Goal: Information Seeking & Learning: Check status

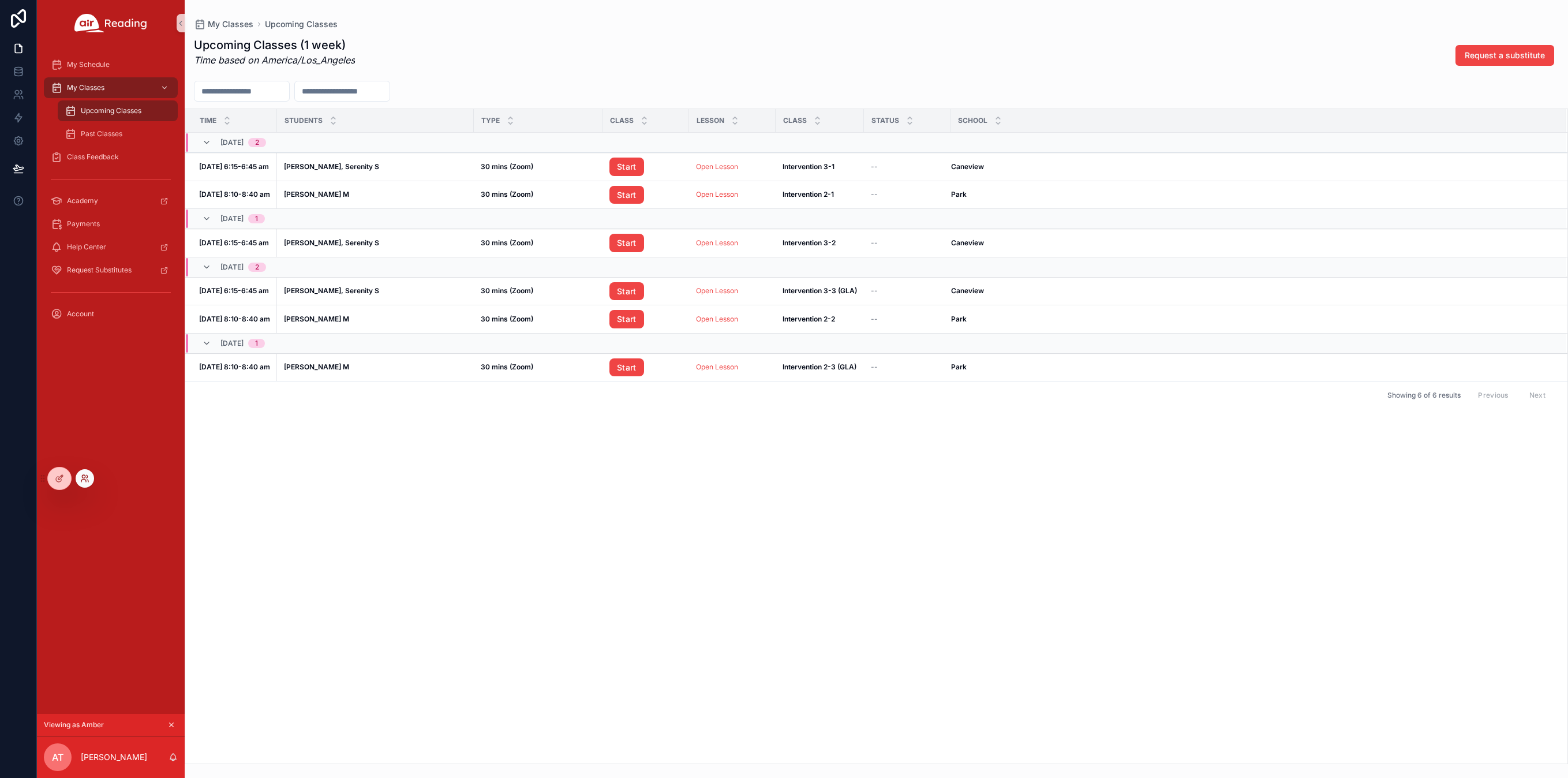
click at [85, 481] on icon at bounding box center [84, 478] width 9 height 9
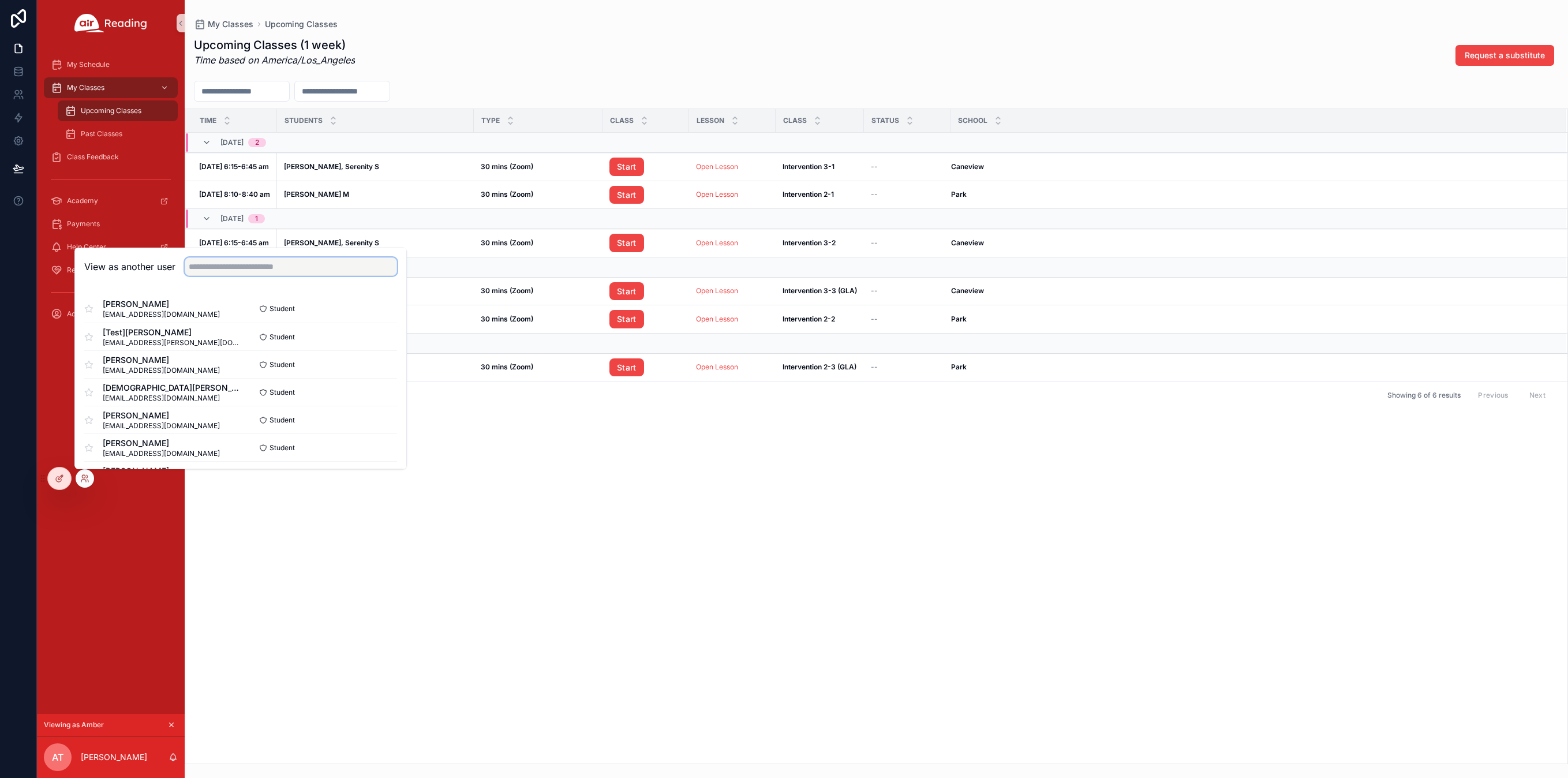
click at [234, 267] on input "text" at bounding box center [290, 266] width 212 height 19
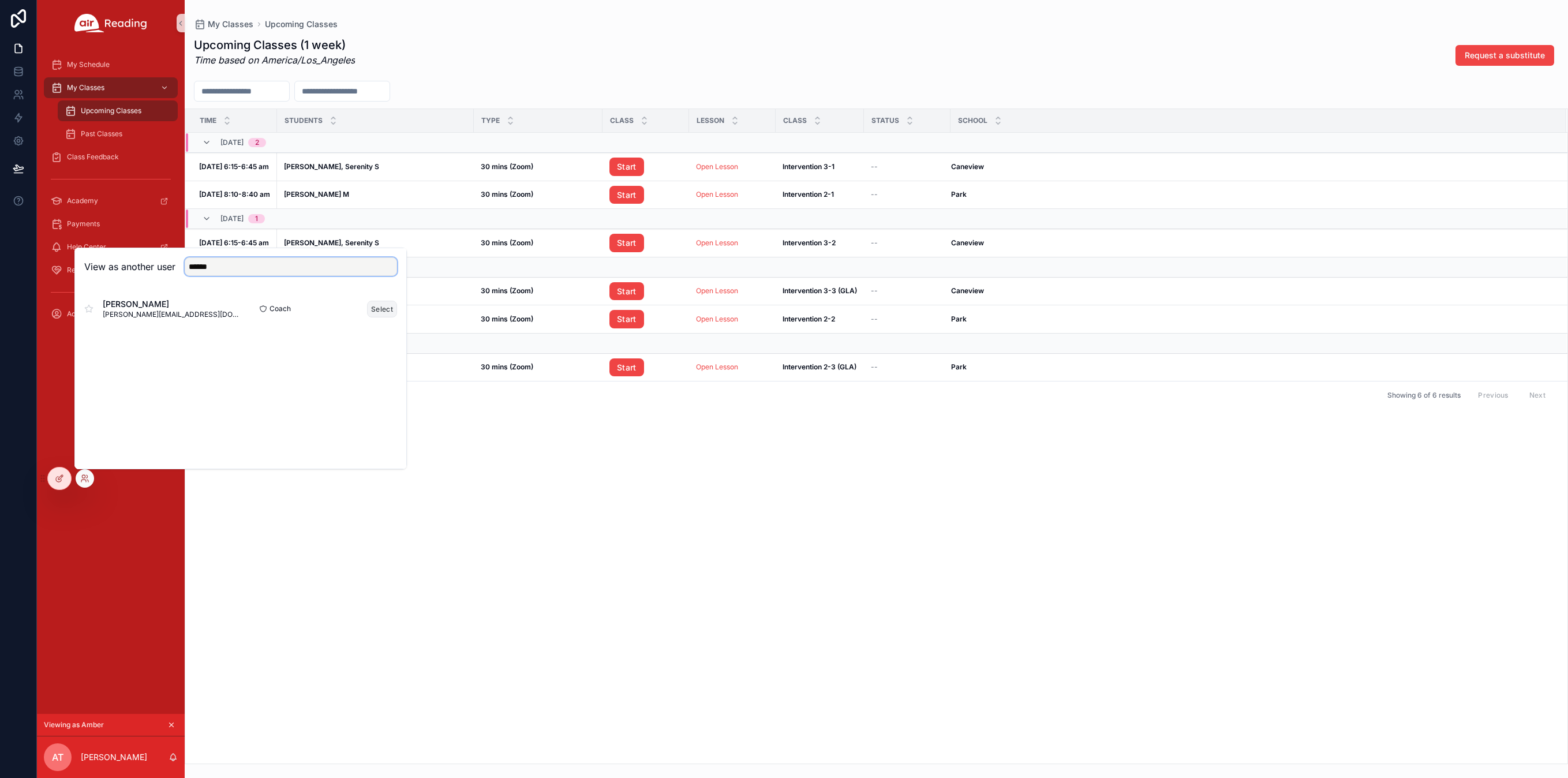
type input "******"
click at [380, 307] on button "Select" at bounding box center [382, 309] width 30 height 16
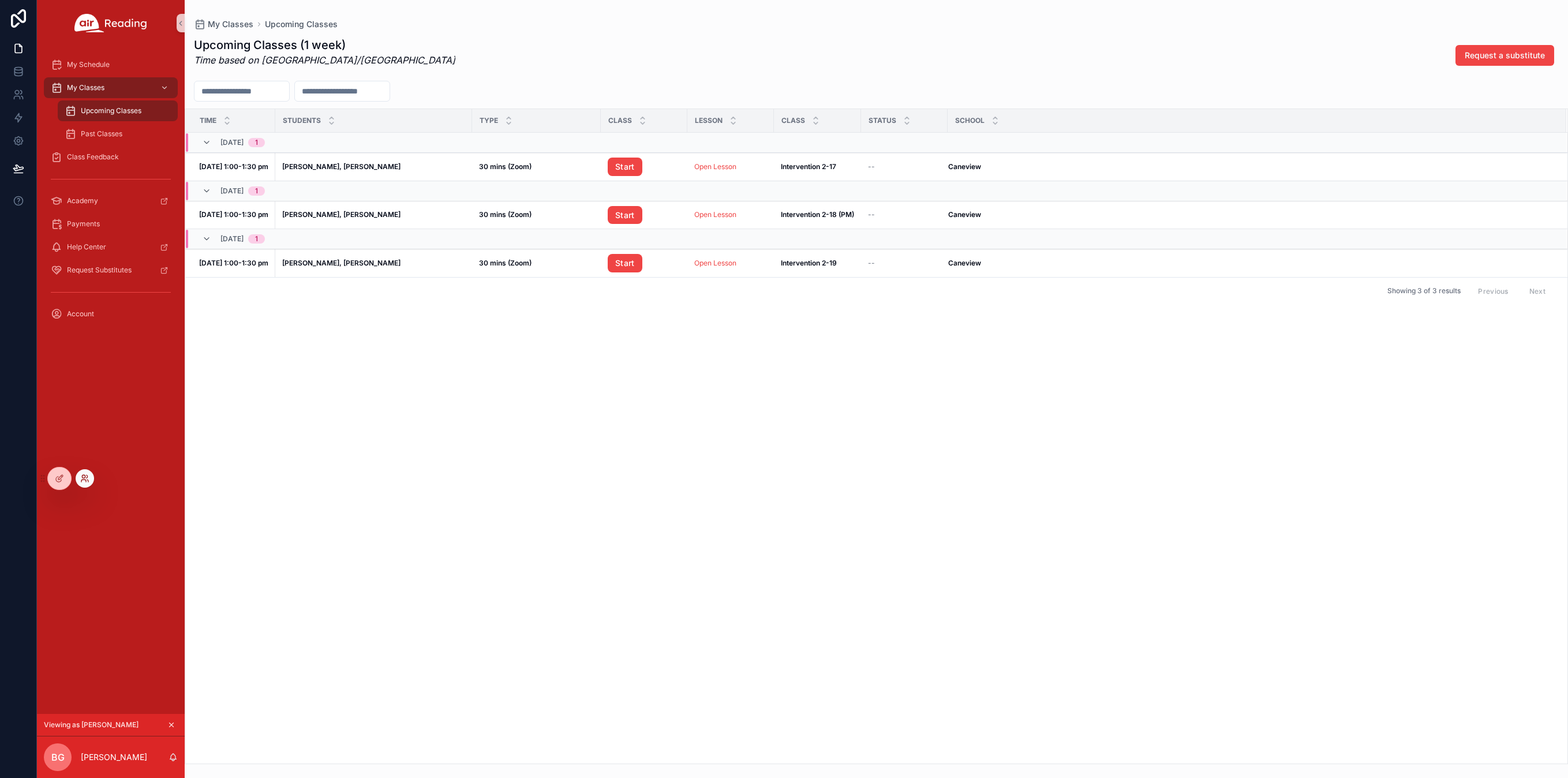
click at [82, 477] on icon at bounding box center [84, 477] width 3 height 3
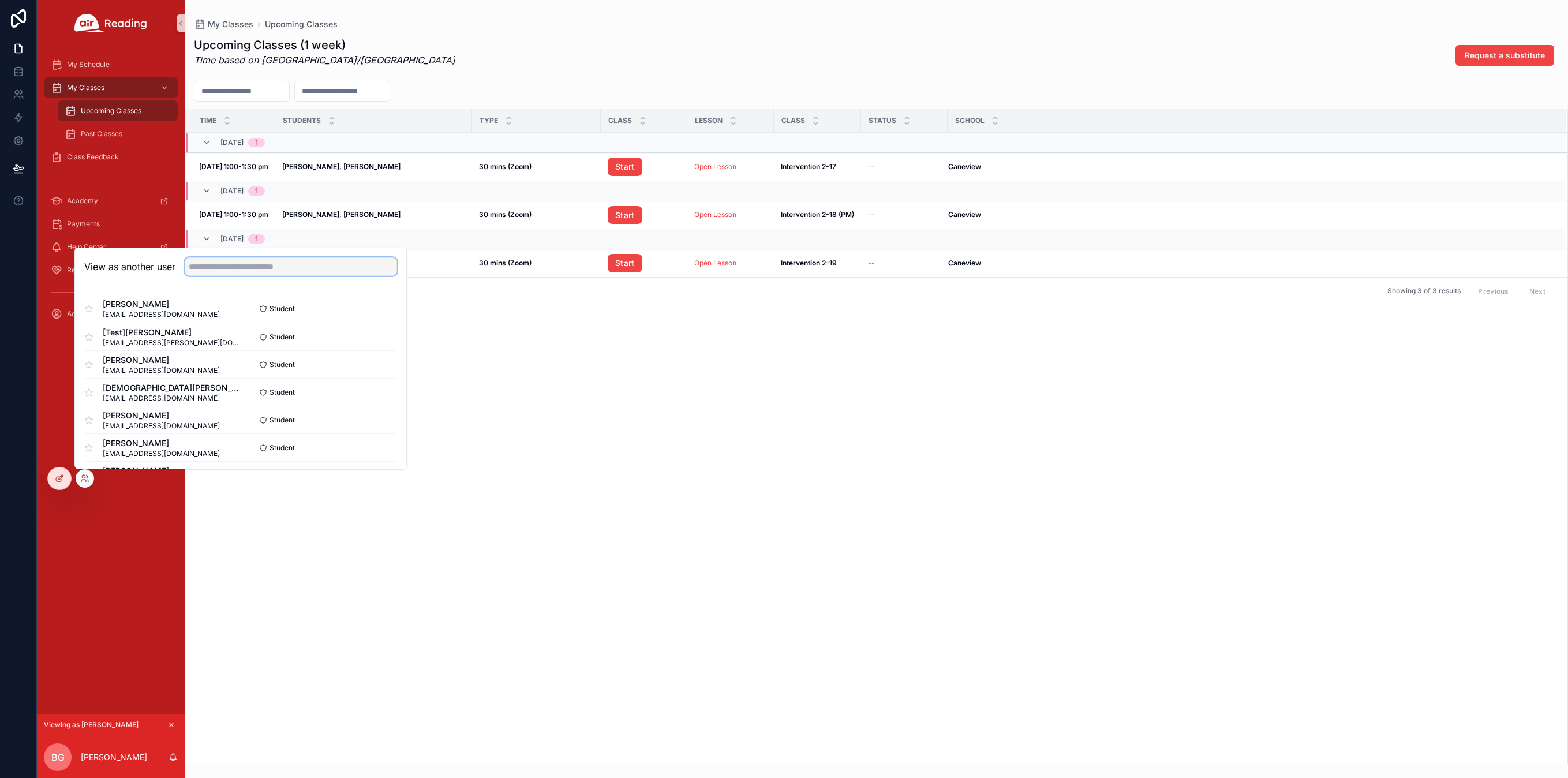
click at [211, 261] on input "text" at bounding box center [290, 266] width 212 height 19
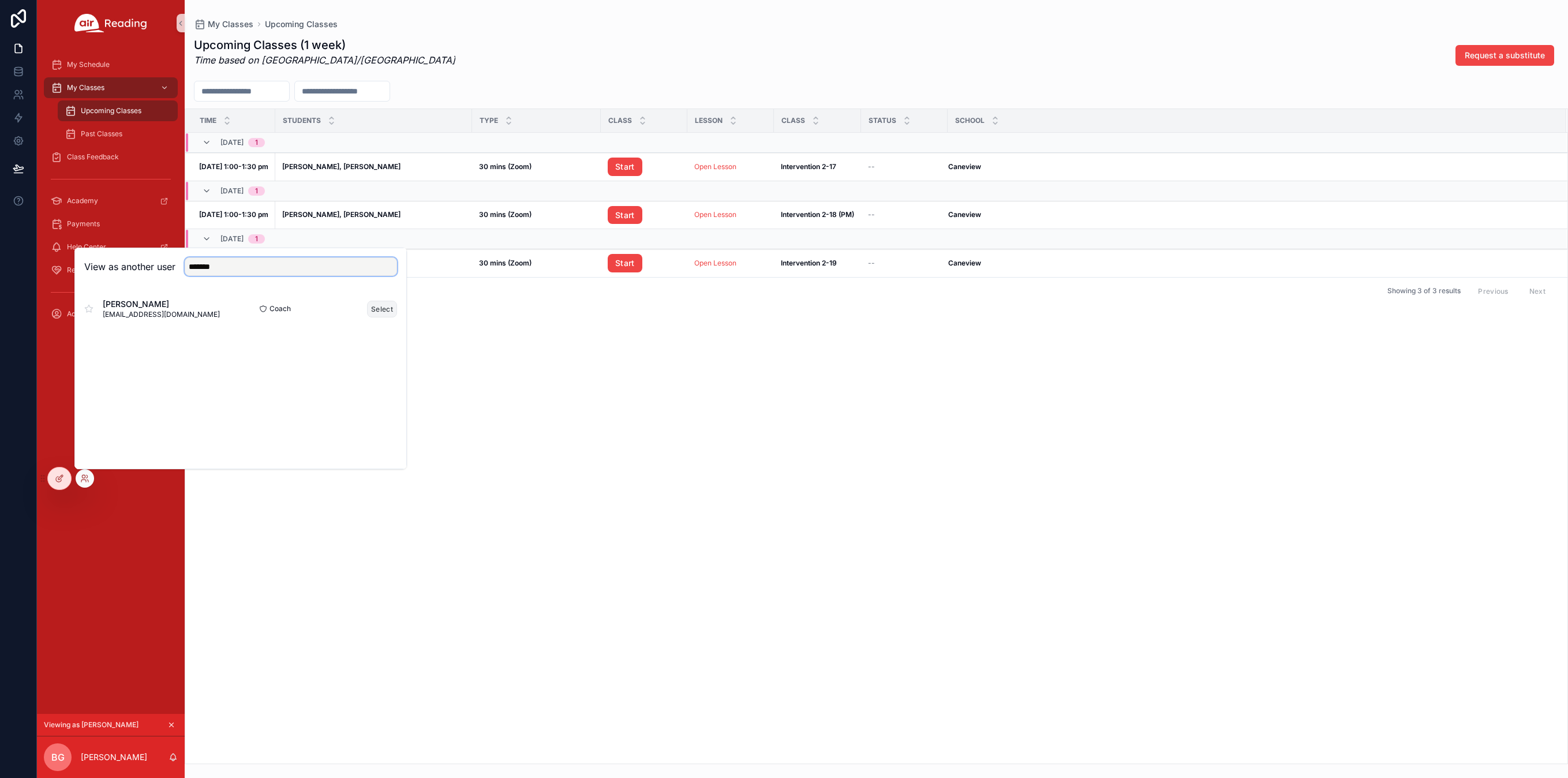
type input "*******"
click at [384, 306] on button "Select" at bounding box center [382, 309] width 30 height 16
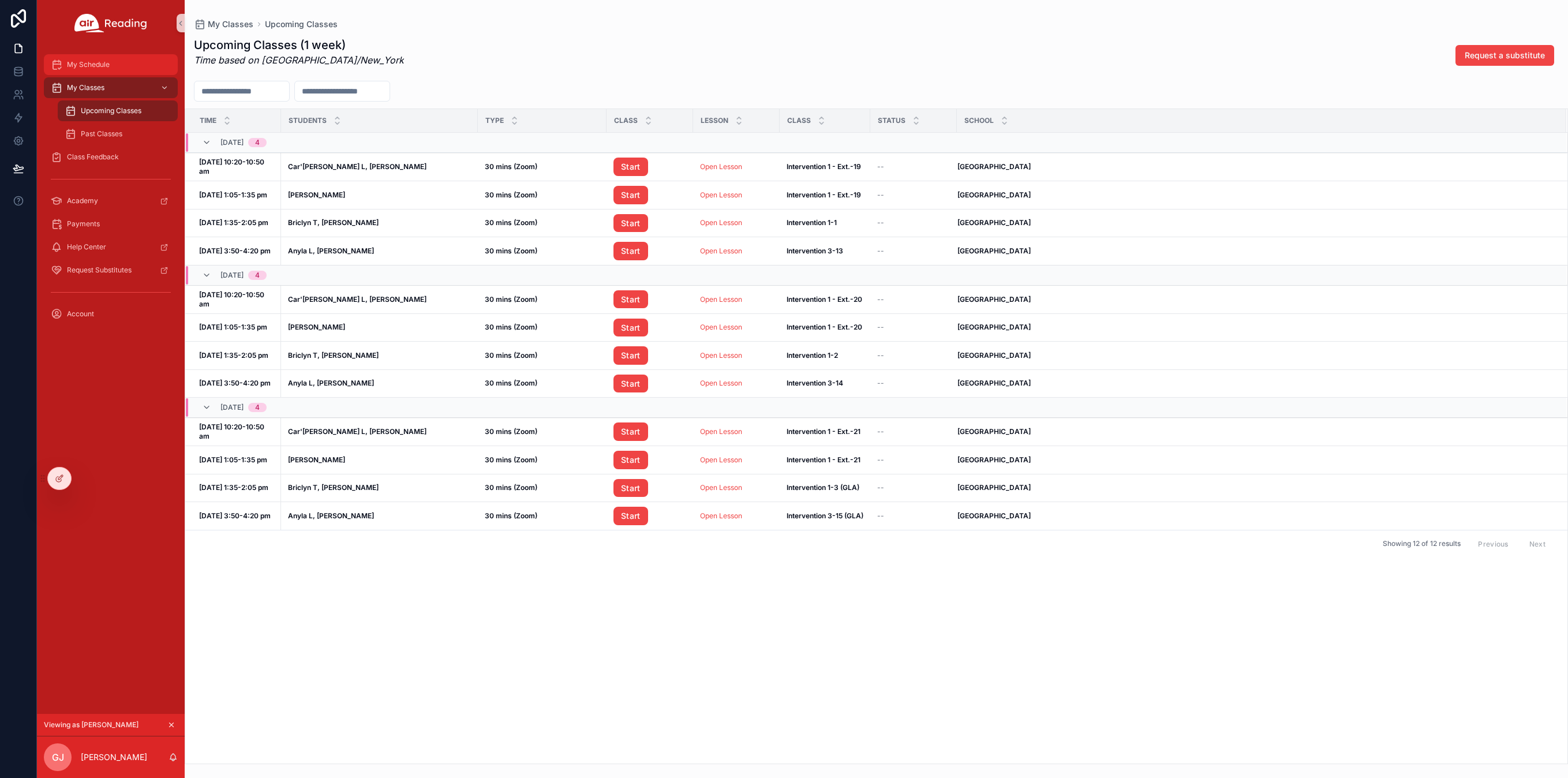
click at [100, 60] on span "My Schedule" at bounding box center [89, 64] width 43 height 9
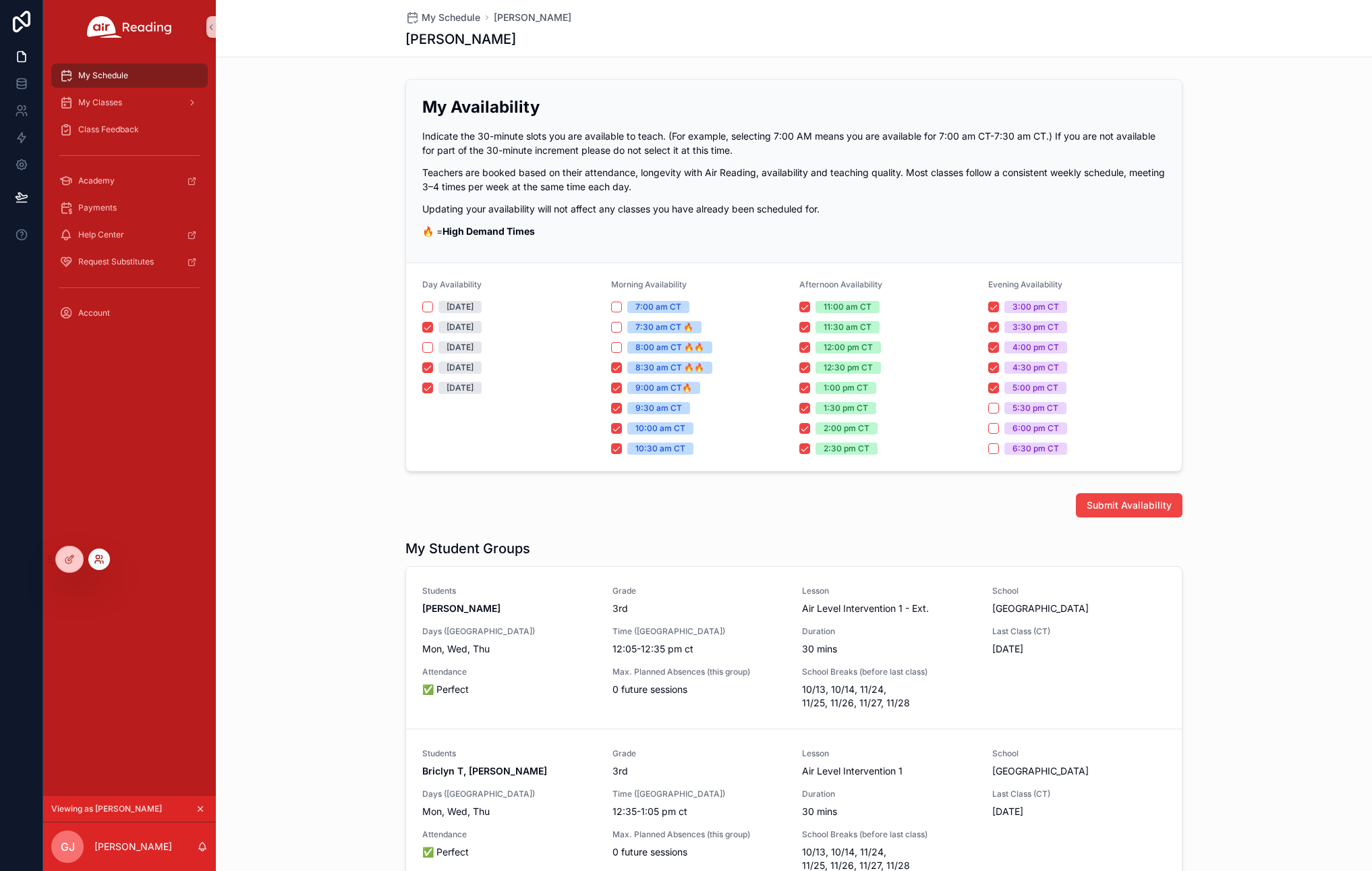
click at [101, 561] on icon at bounding box center [99, 559] width 11 height 11
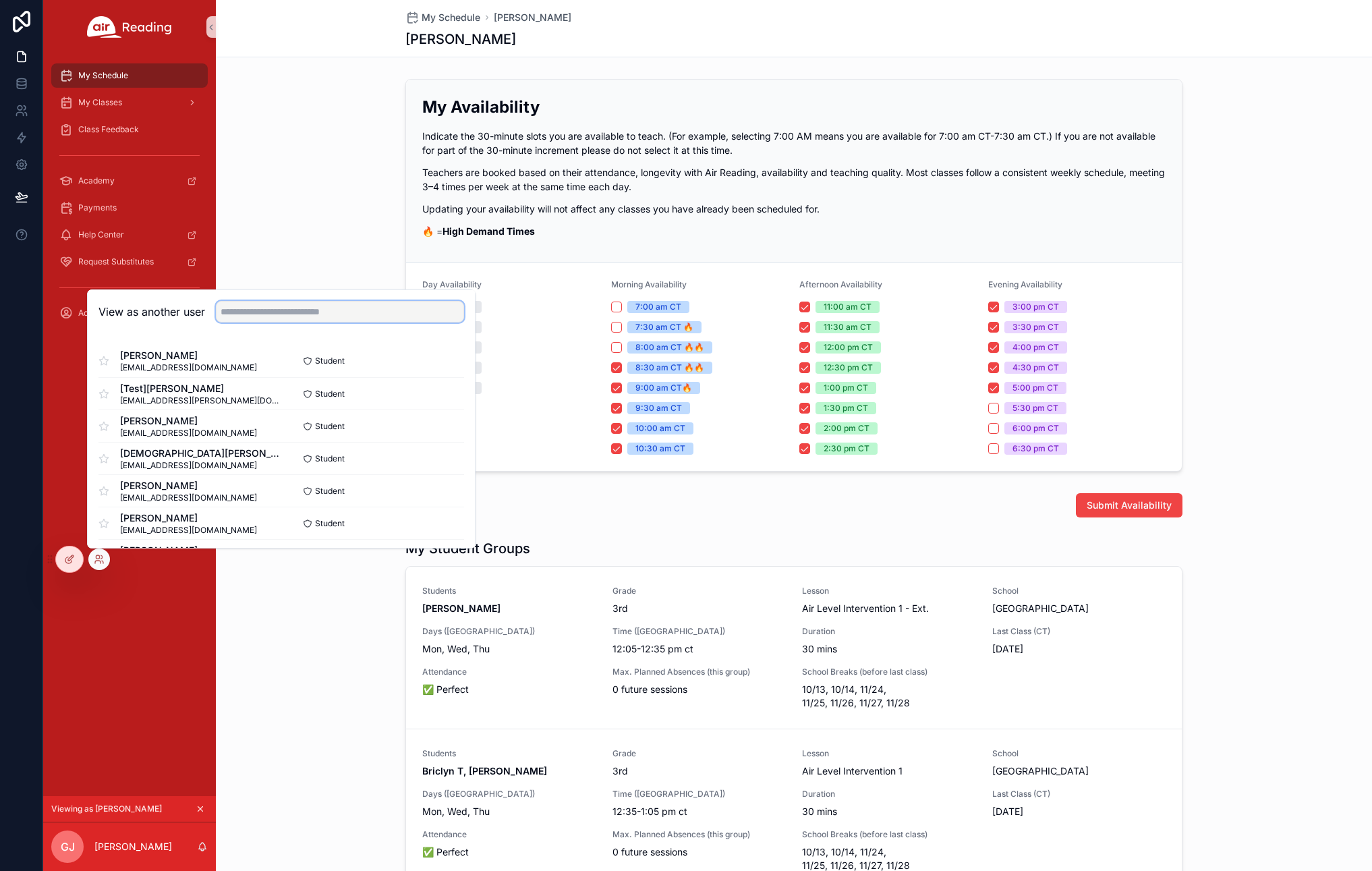
click at [295, 315] on input "text" at bounding box center [339, 311] width 248 height 22
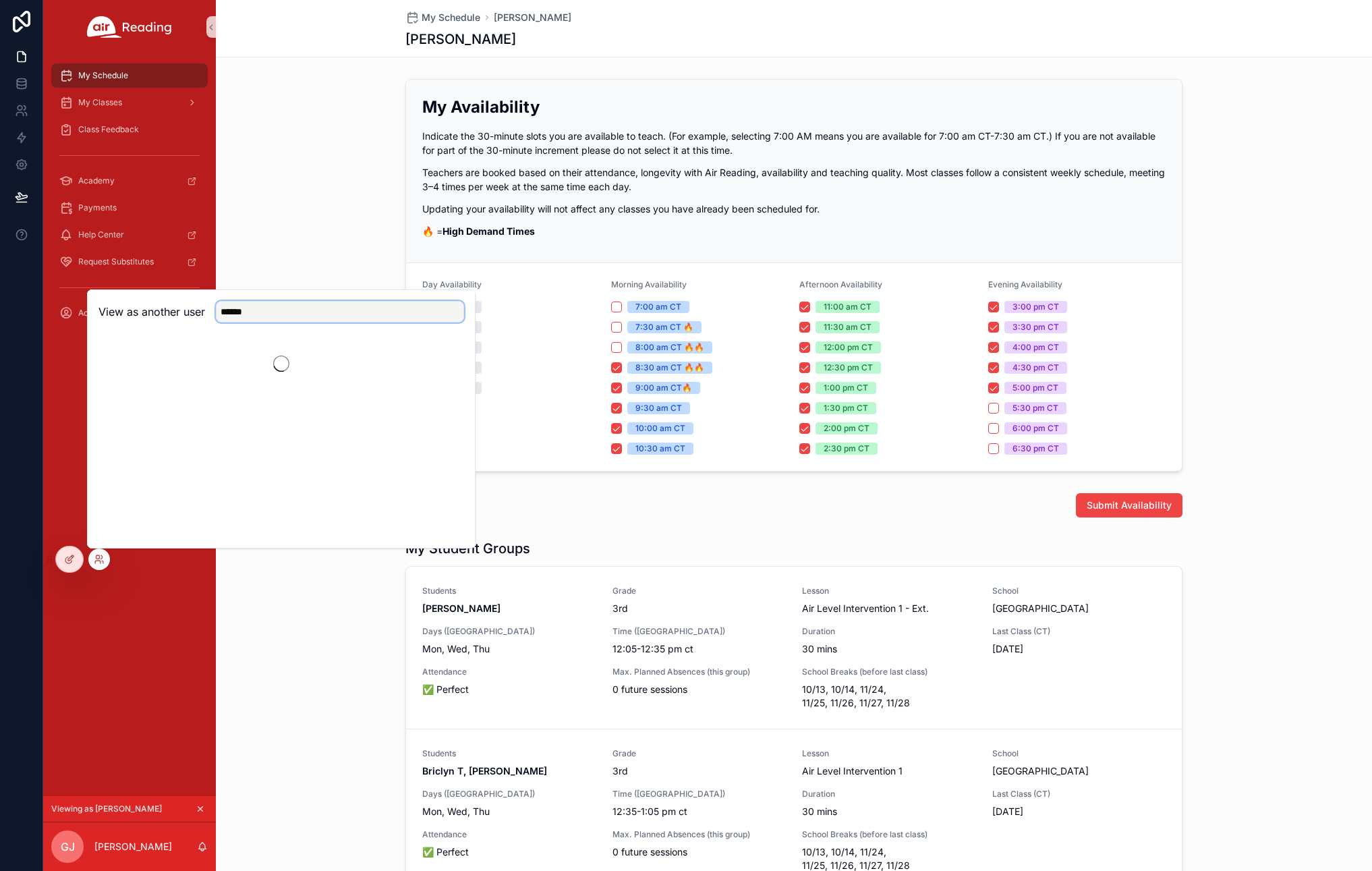
type input "******"
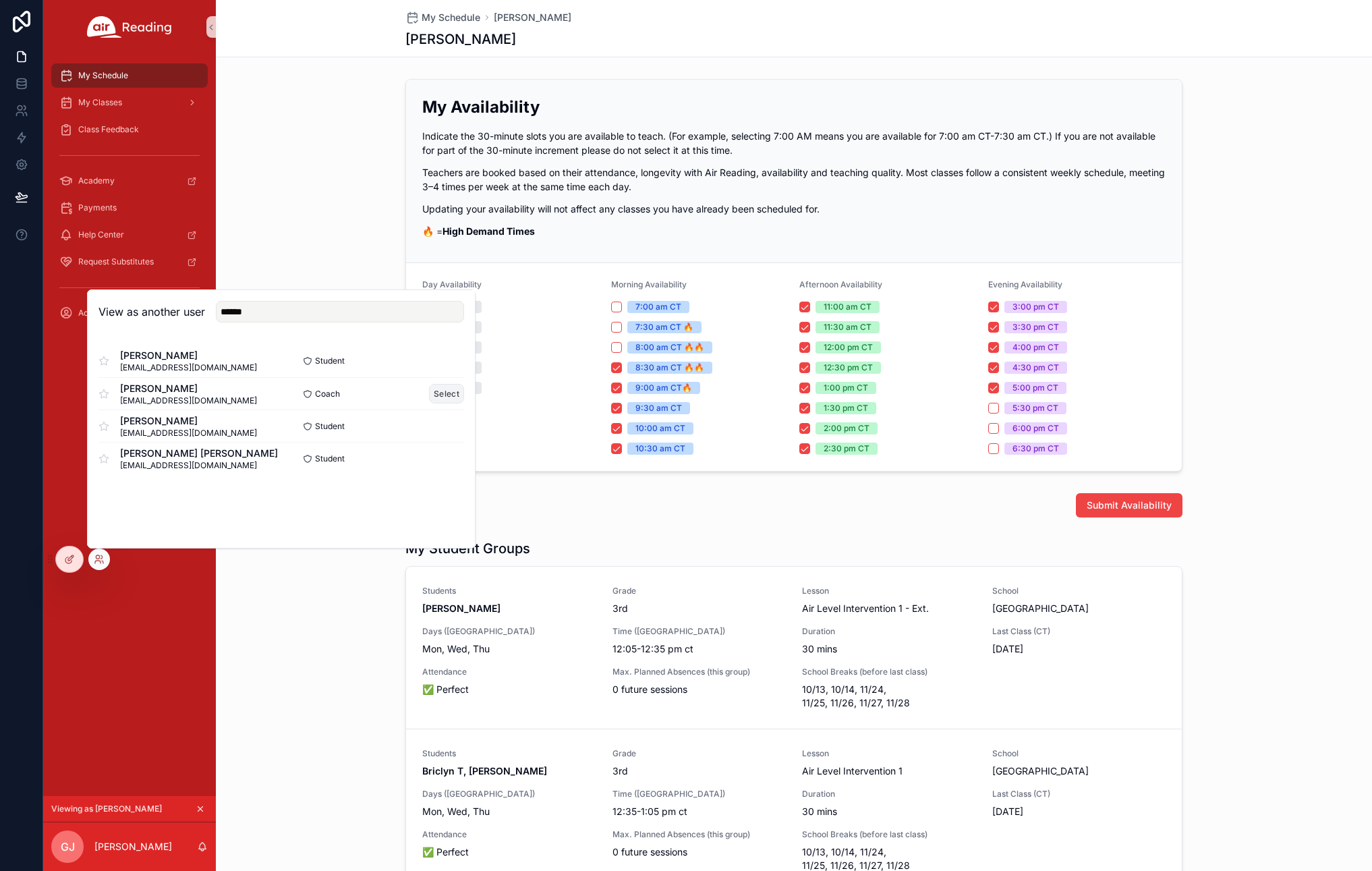
click at [450, 389] on button "Select" at bounding box center [446, 394] width 35 height 19
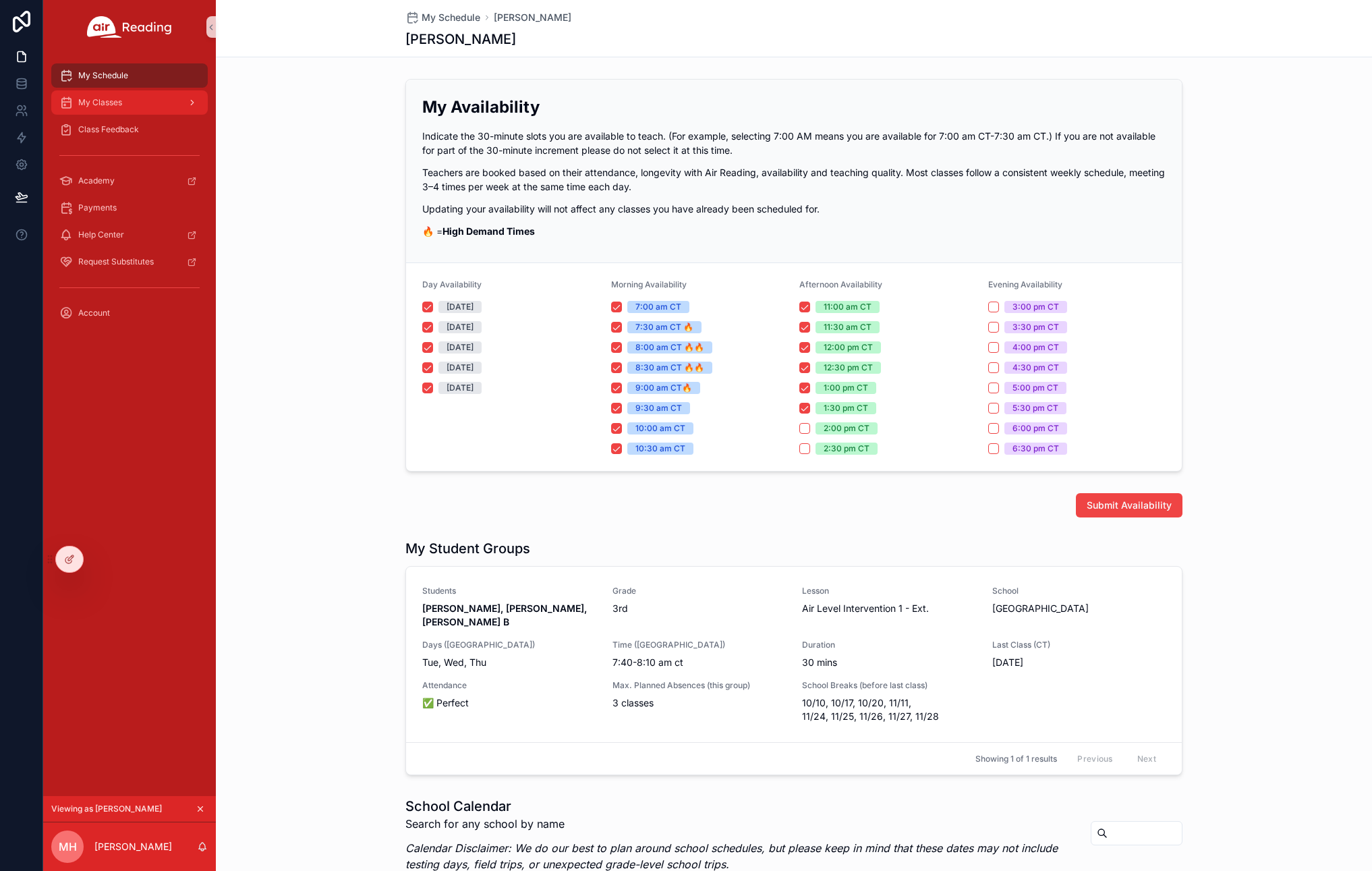
click at [106, 103] on span "My Classes" at bounding box center [101, 102] width 44 height 11
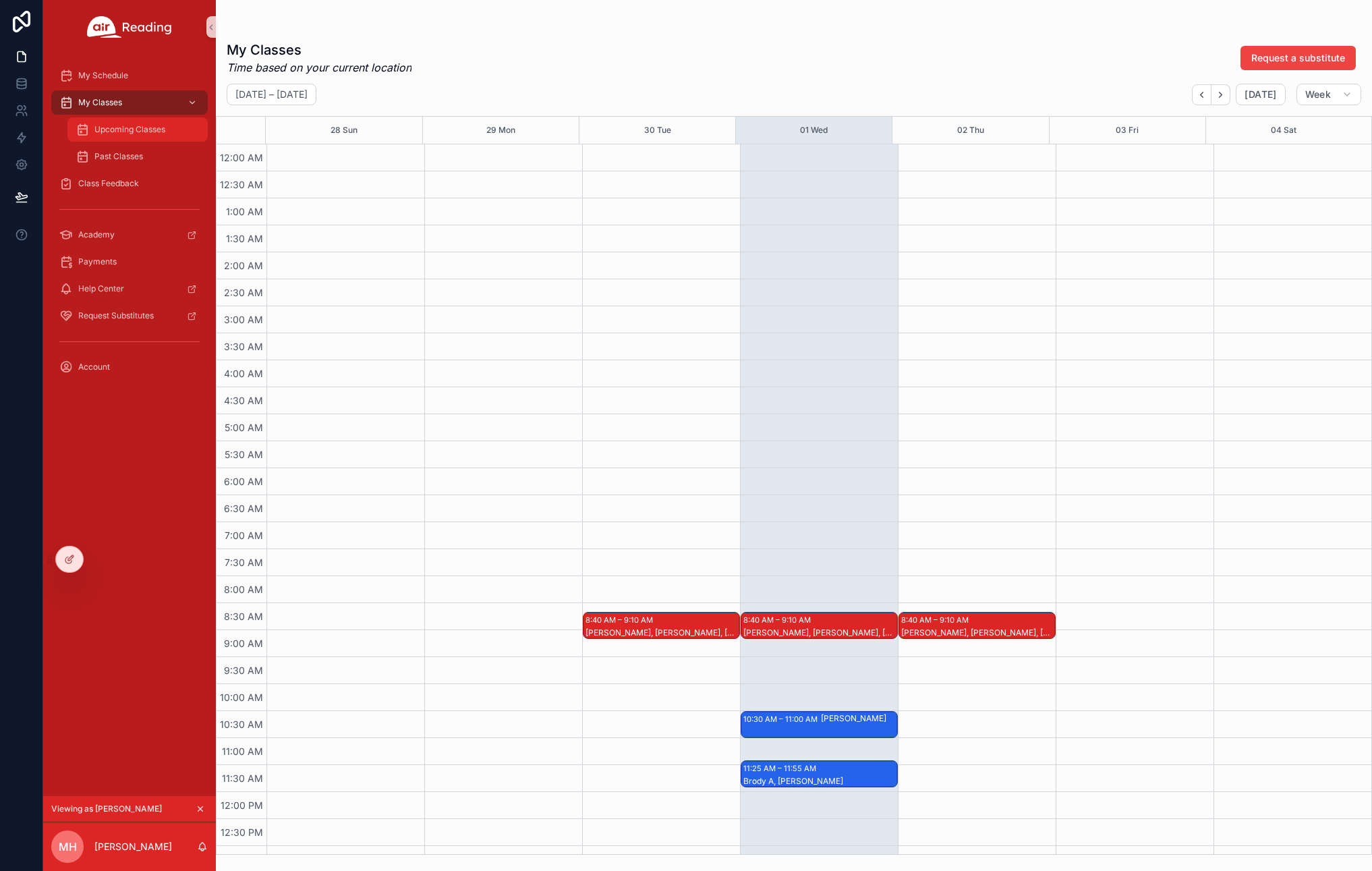
click at [106, 133] on span "Upcoming Classes" at bounding box center [130, 129] width 71 height 11
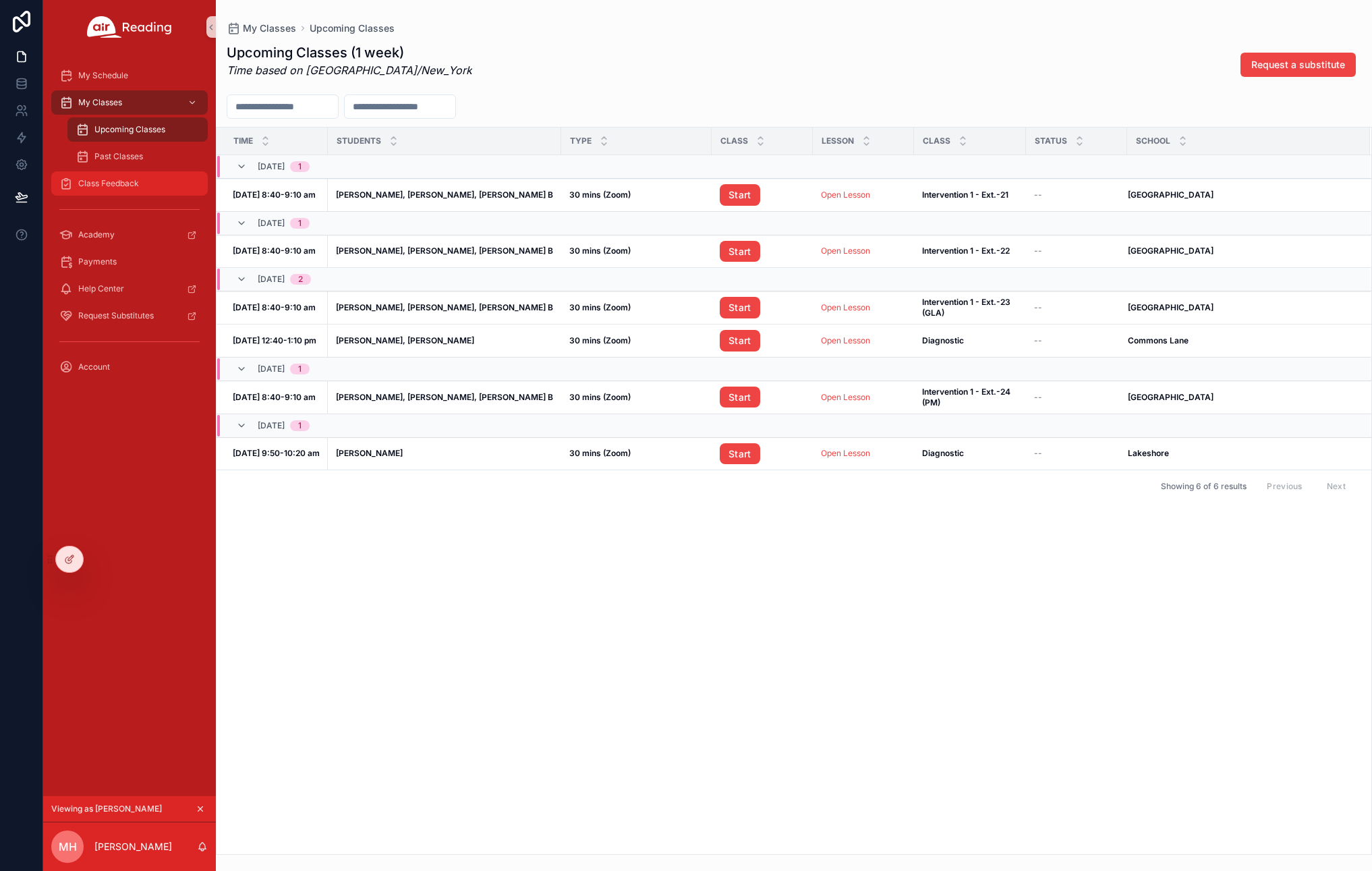
click at [131, 186] on span "Class Feedback" at bounding box center [108, 183] width 60 height 11
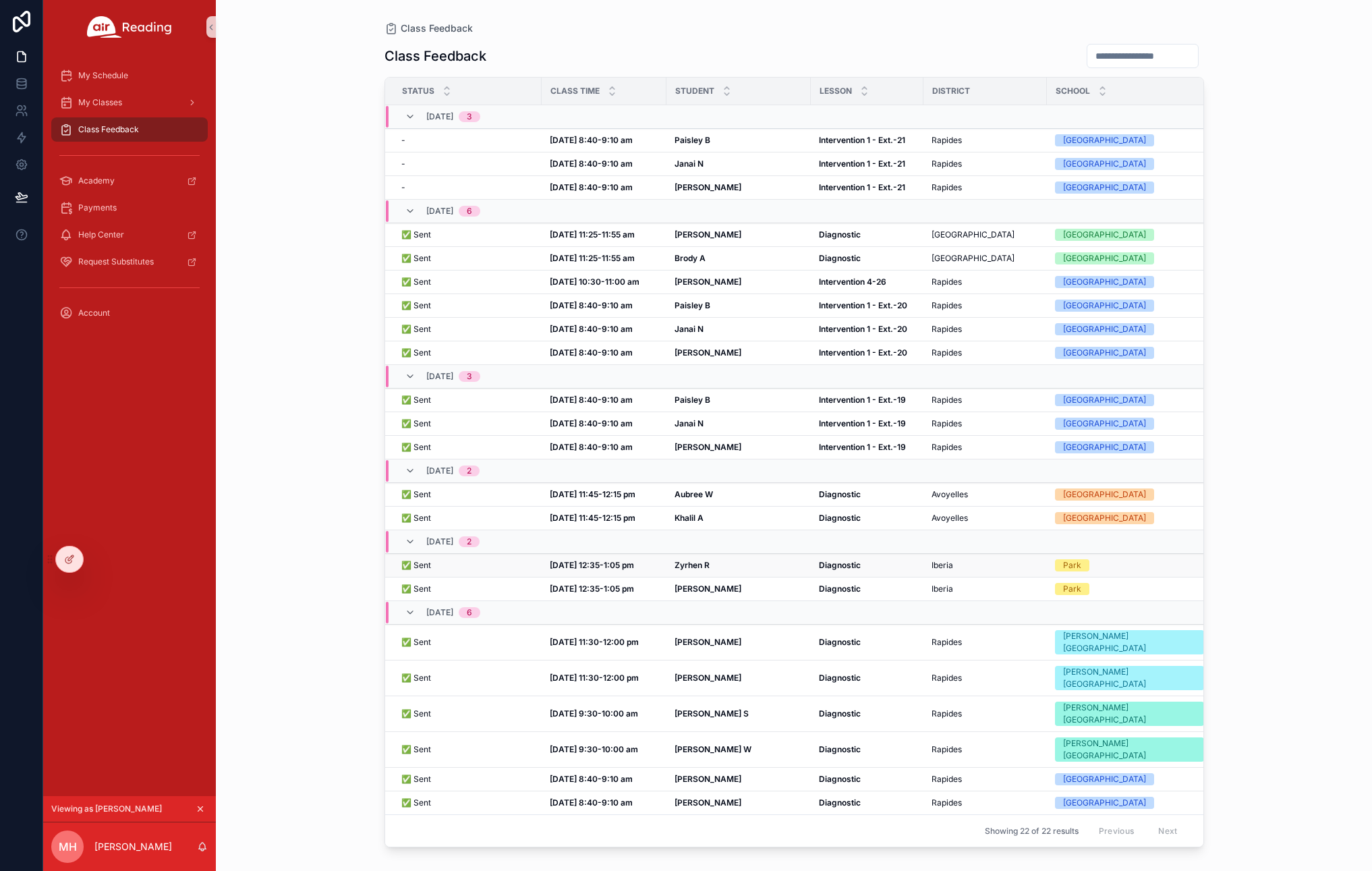
click at [820, 569] on strong "Diagnostic" at bounding box center [840, 565] width 42 height 11
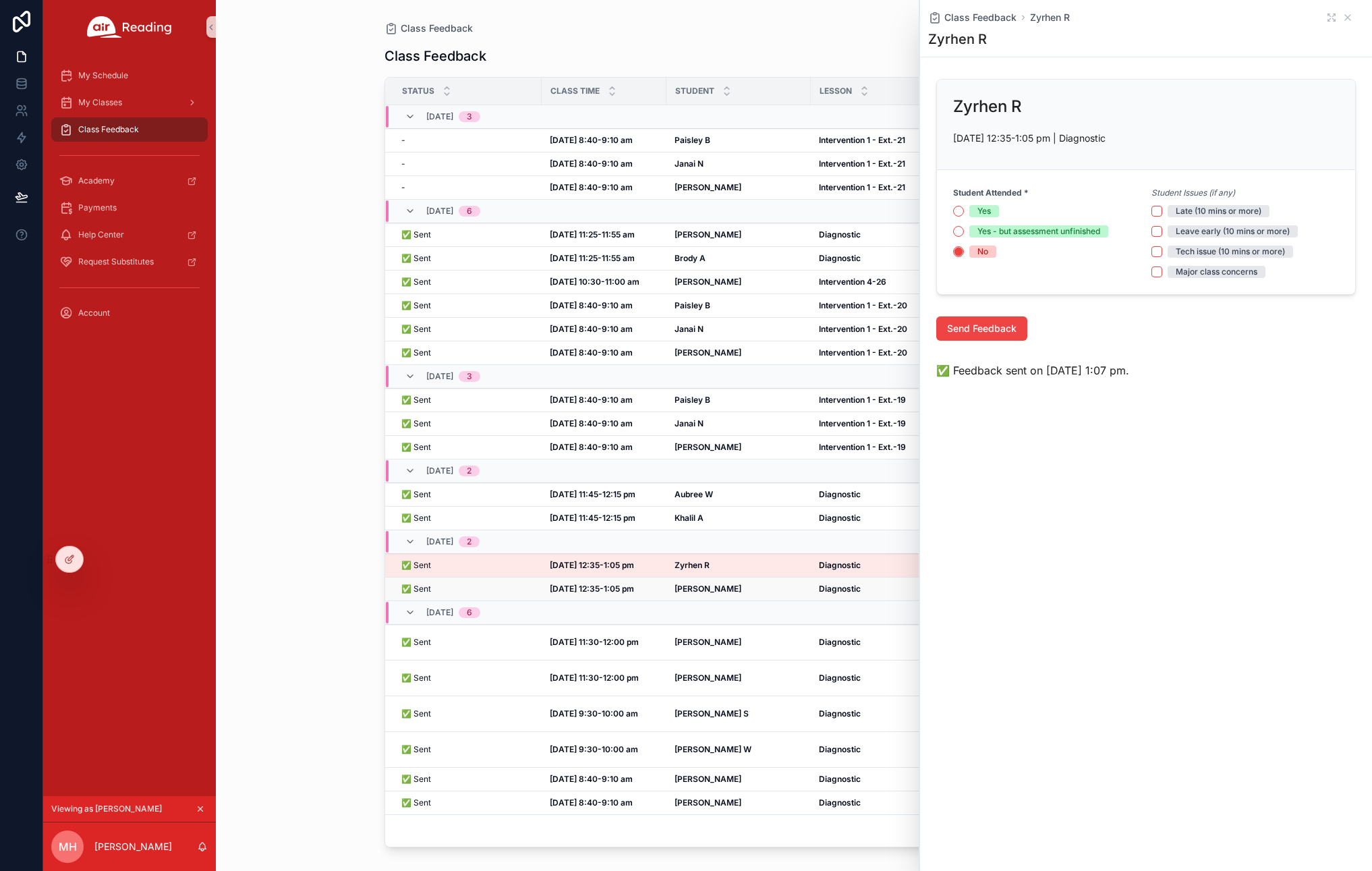
click at [812, 594] on td "Diagnostic Diagnostic" at bounding box center [867, 589] width 113 height 24
click at [824, 592] on strong "Diagnostic" at bounding box center [840, 588] width 42 height 11
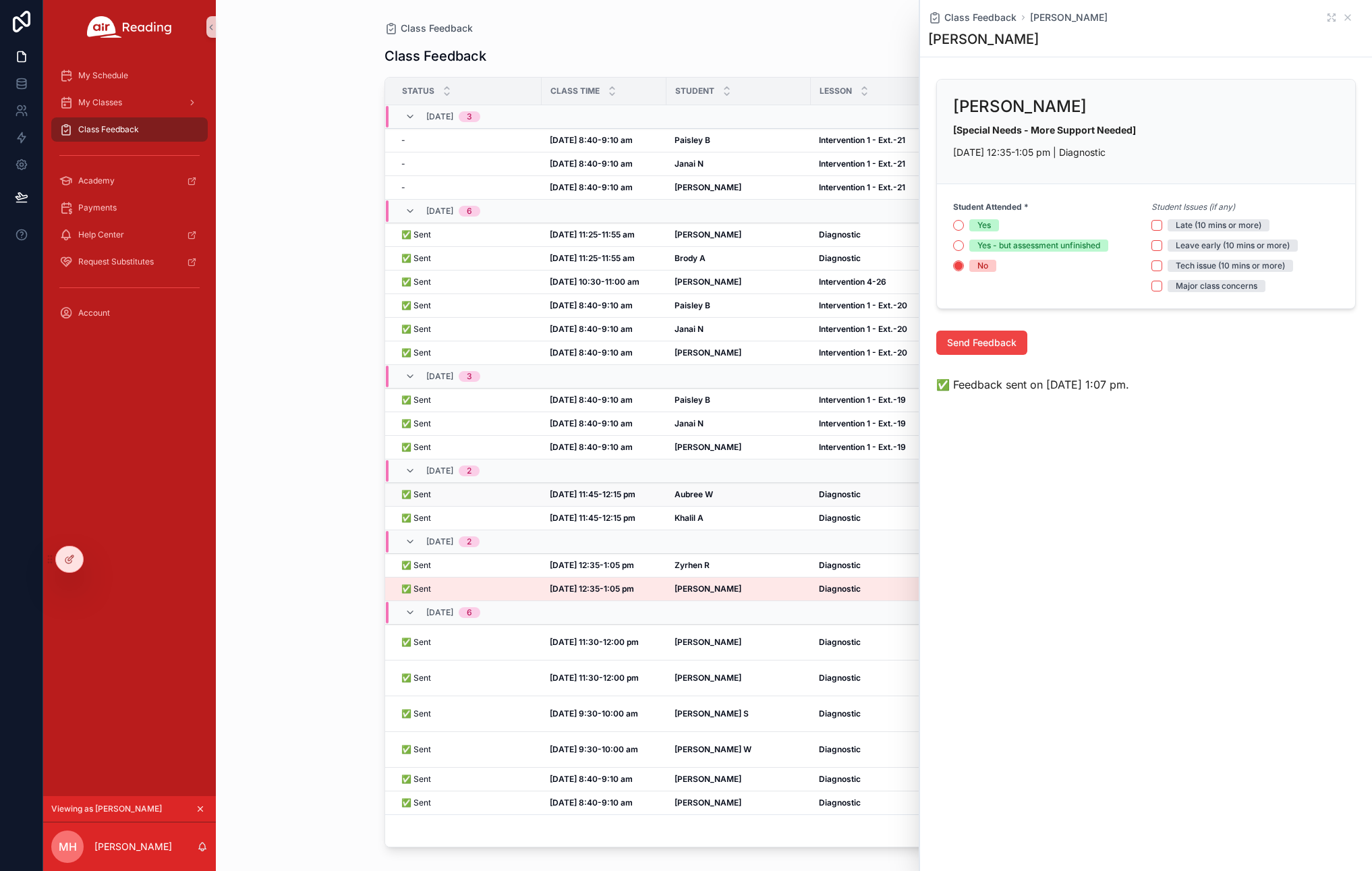
click at [829, 496] on strong "Diagnostic" at bounding box center [840, 494] width 42 height 11
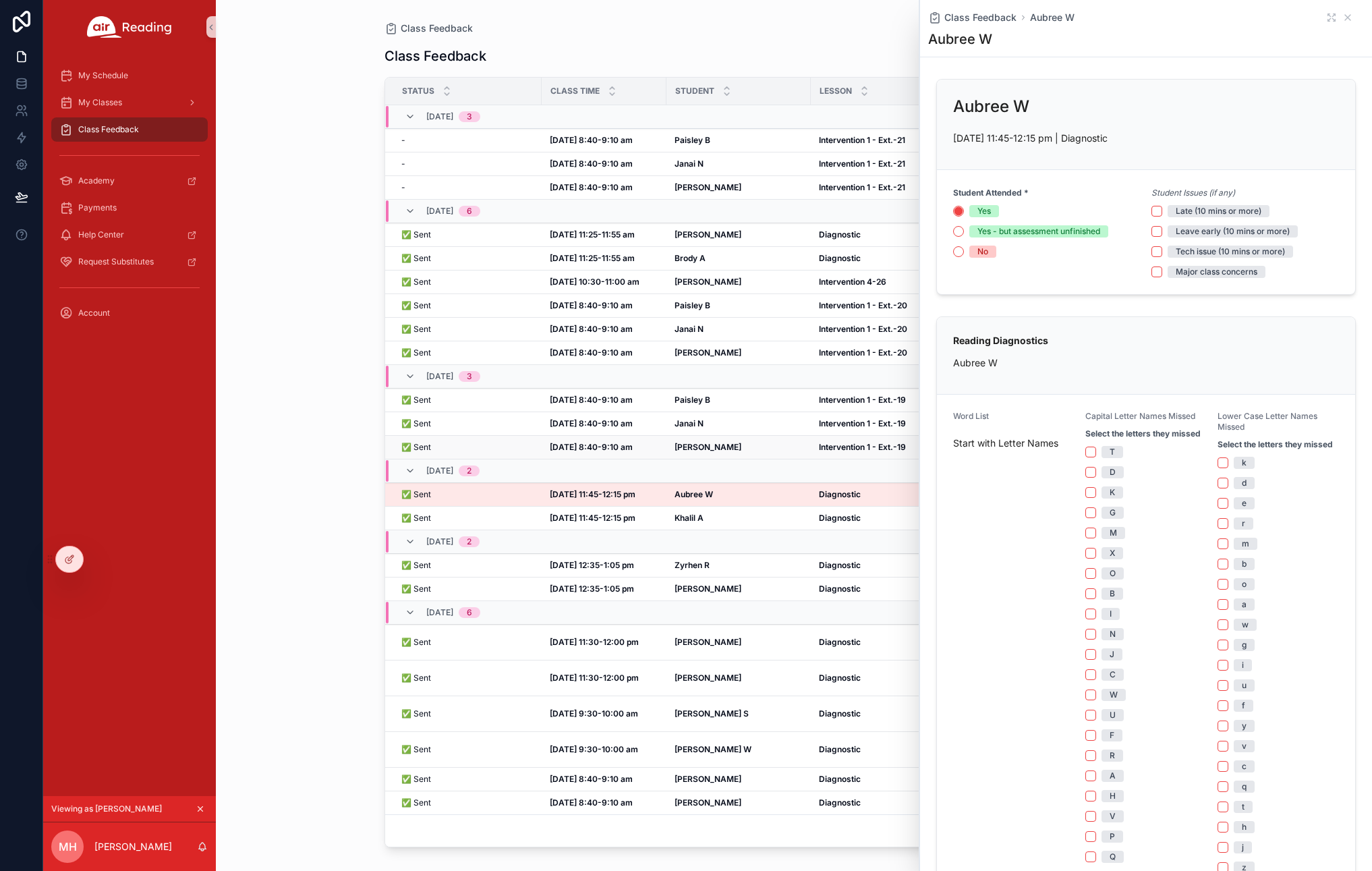
click at [705, 447] on div "Chloe R Chloe R" at bounding box center [739, 447] width 128 height 11
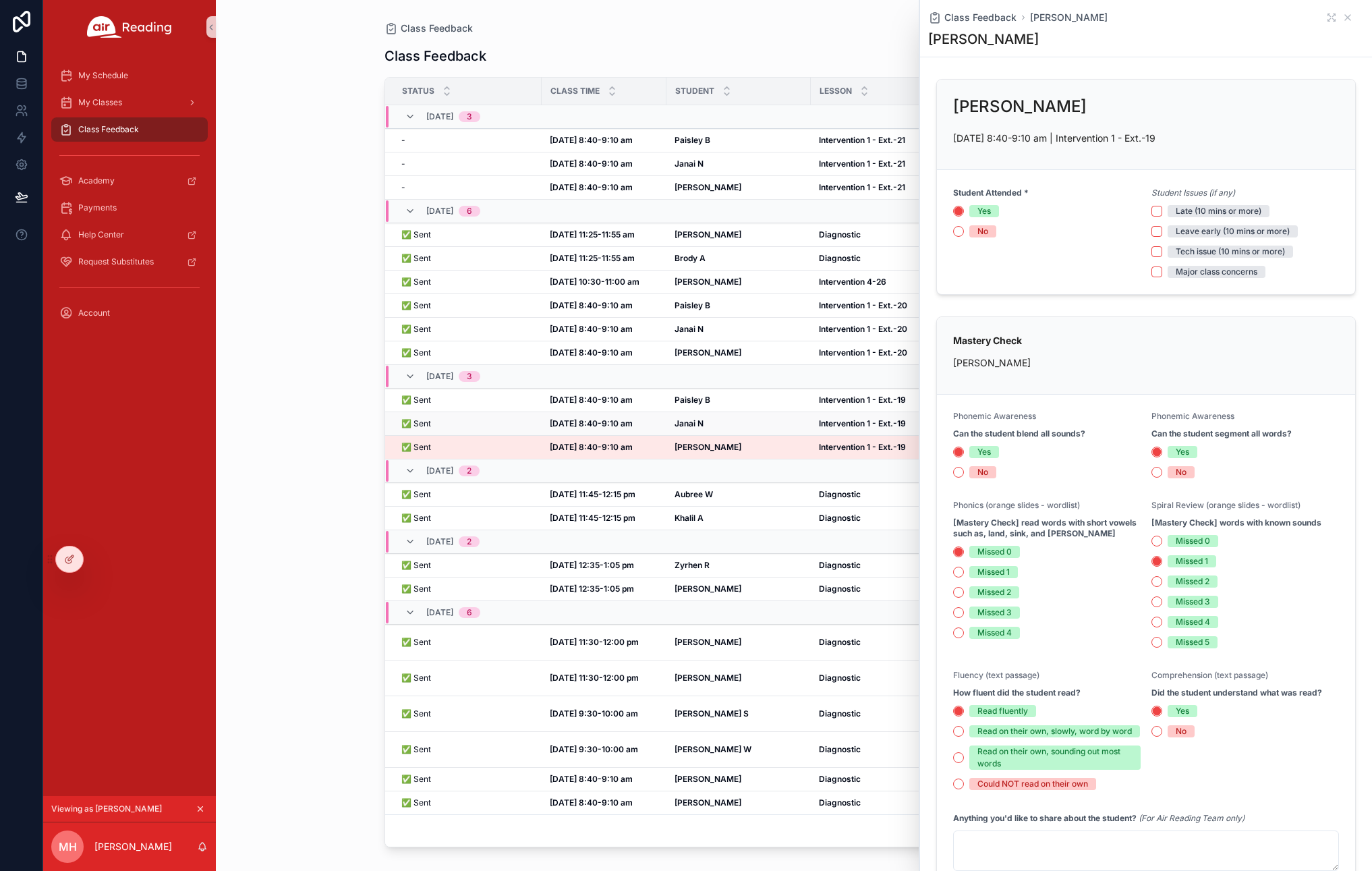
click at [711, 421] on div "Janai N Janai N" at bounding box center [739, 424] width 128 height 11
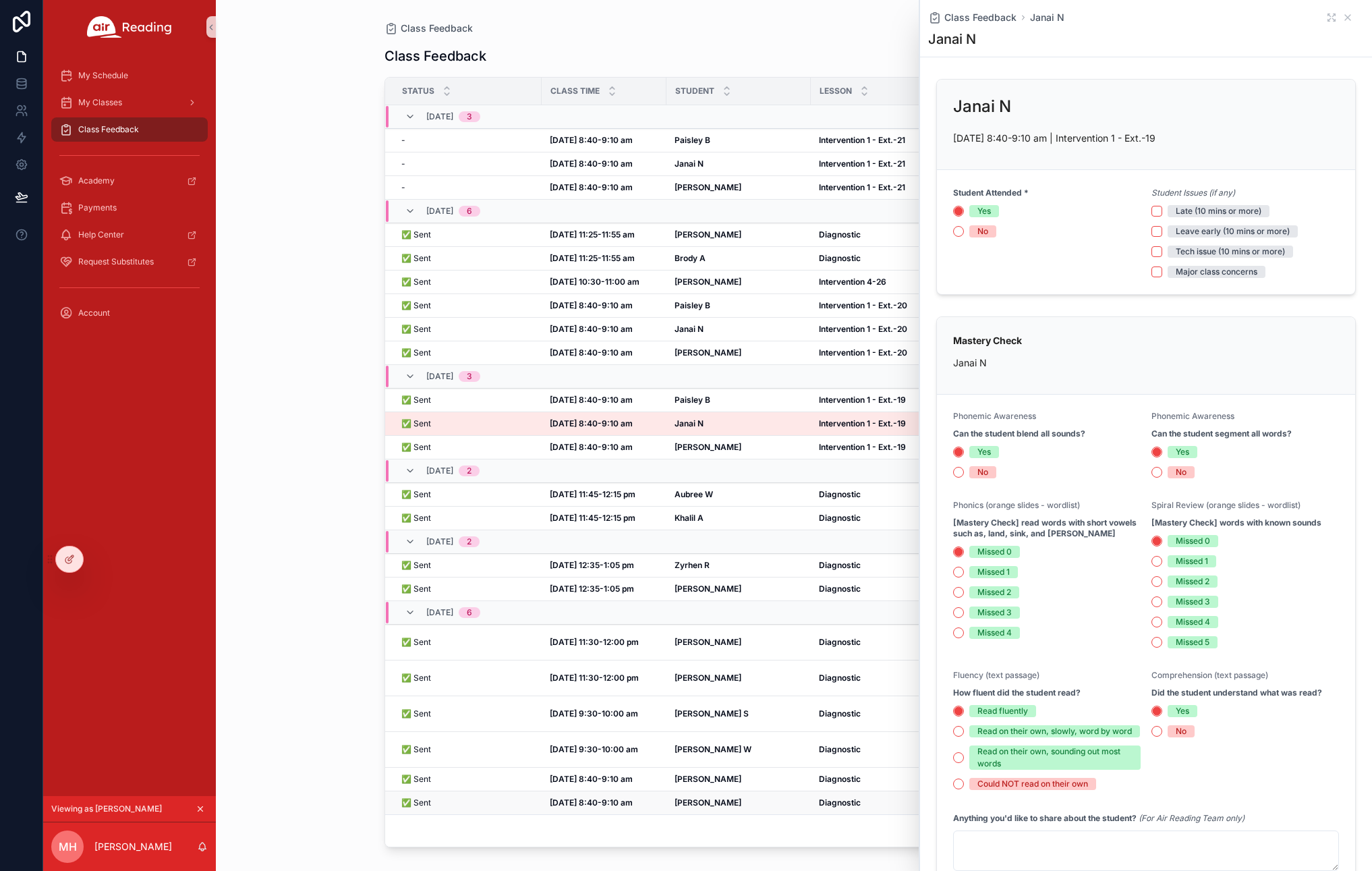
click at [731, 797] on div "Jeremiah H Jeremiah H" at bounding box center [739, 802] width 128 height 11
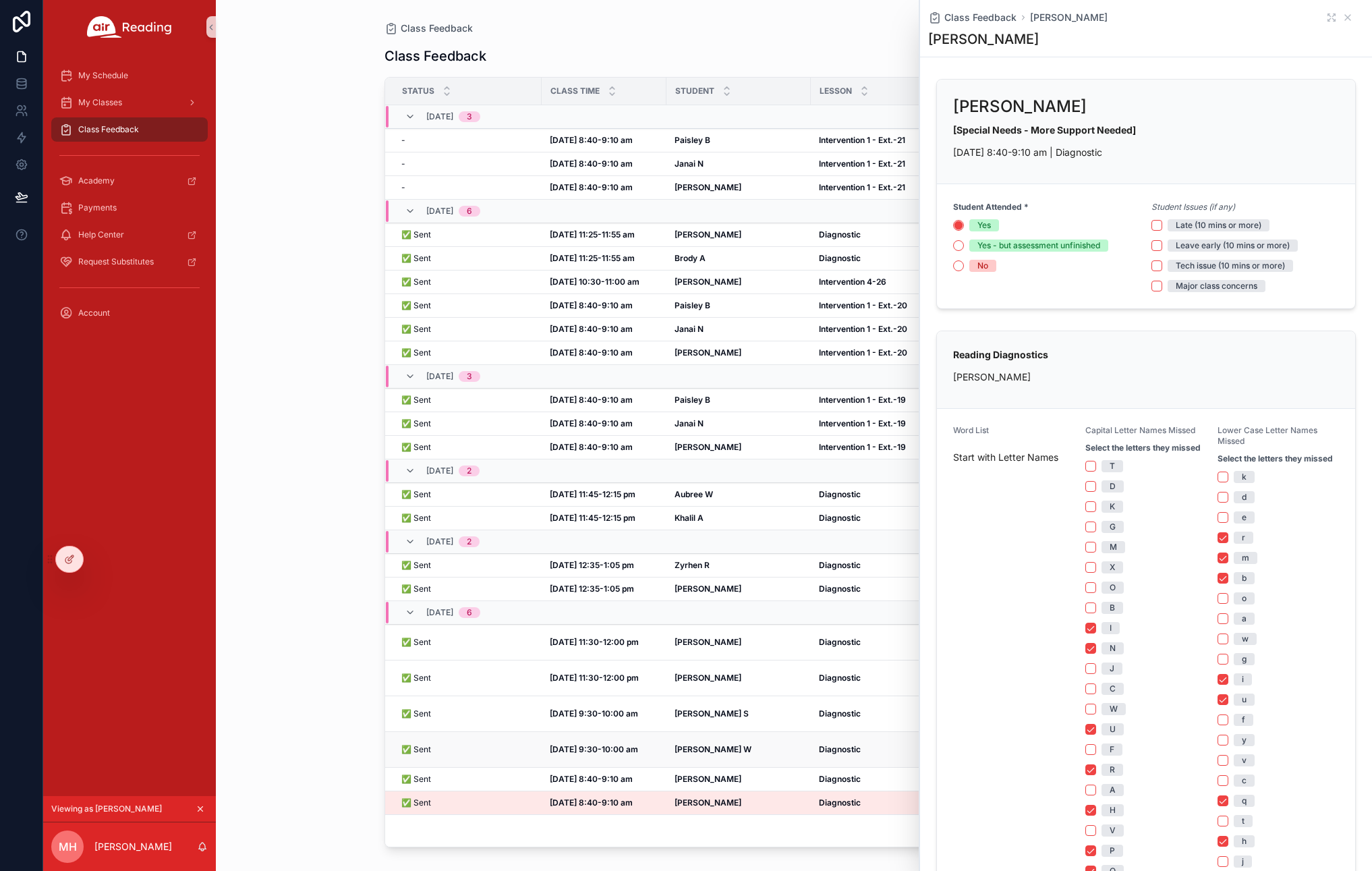
click at [699, 745] on strong "Kinsley W" at bounding box center [713, 749] width 77 height 11
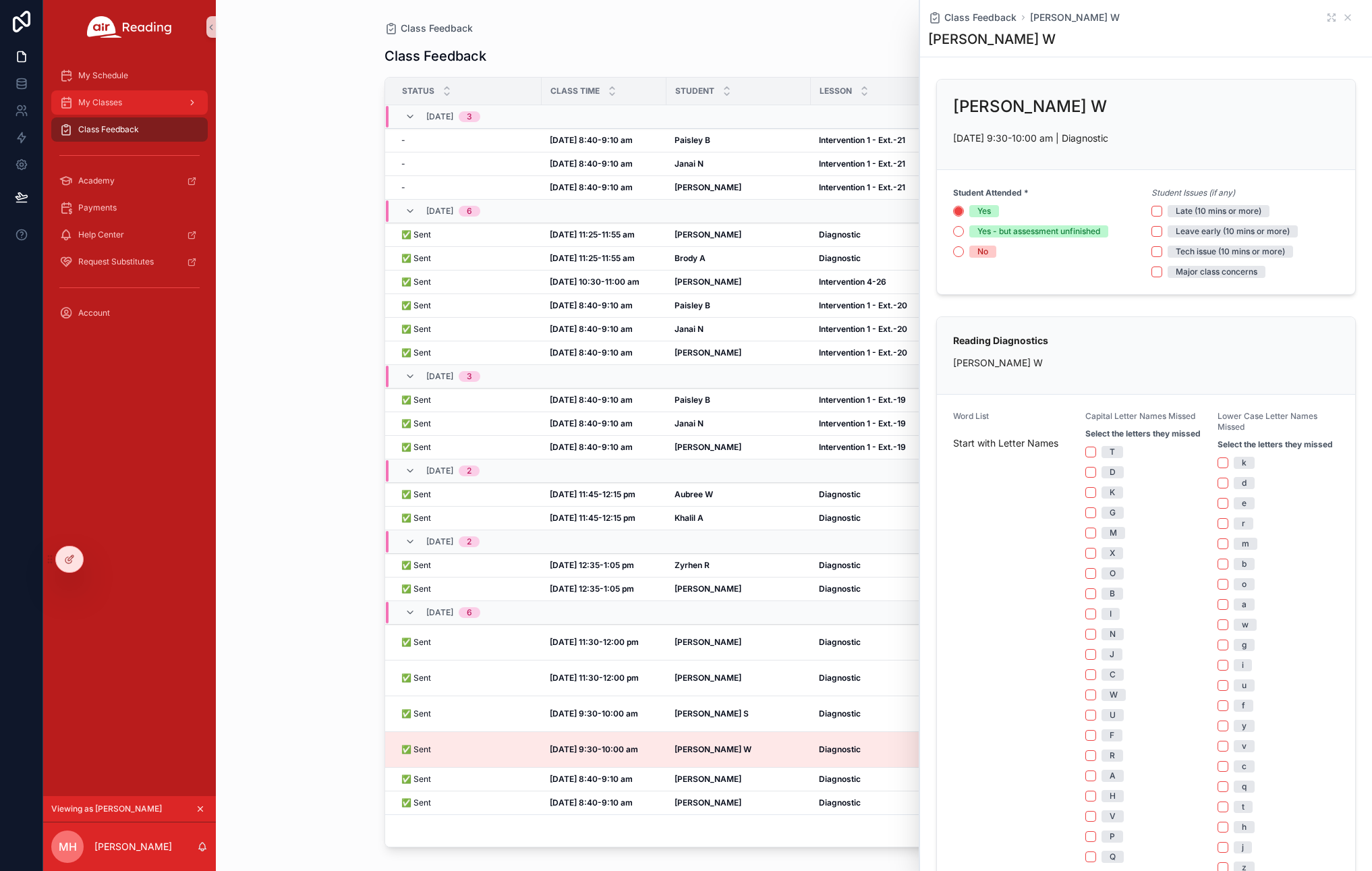
click at [136, 100] on div "My Classes" at bounding box center [129, 103] width 140 height 22
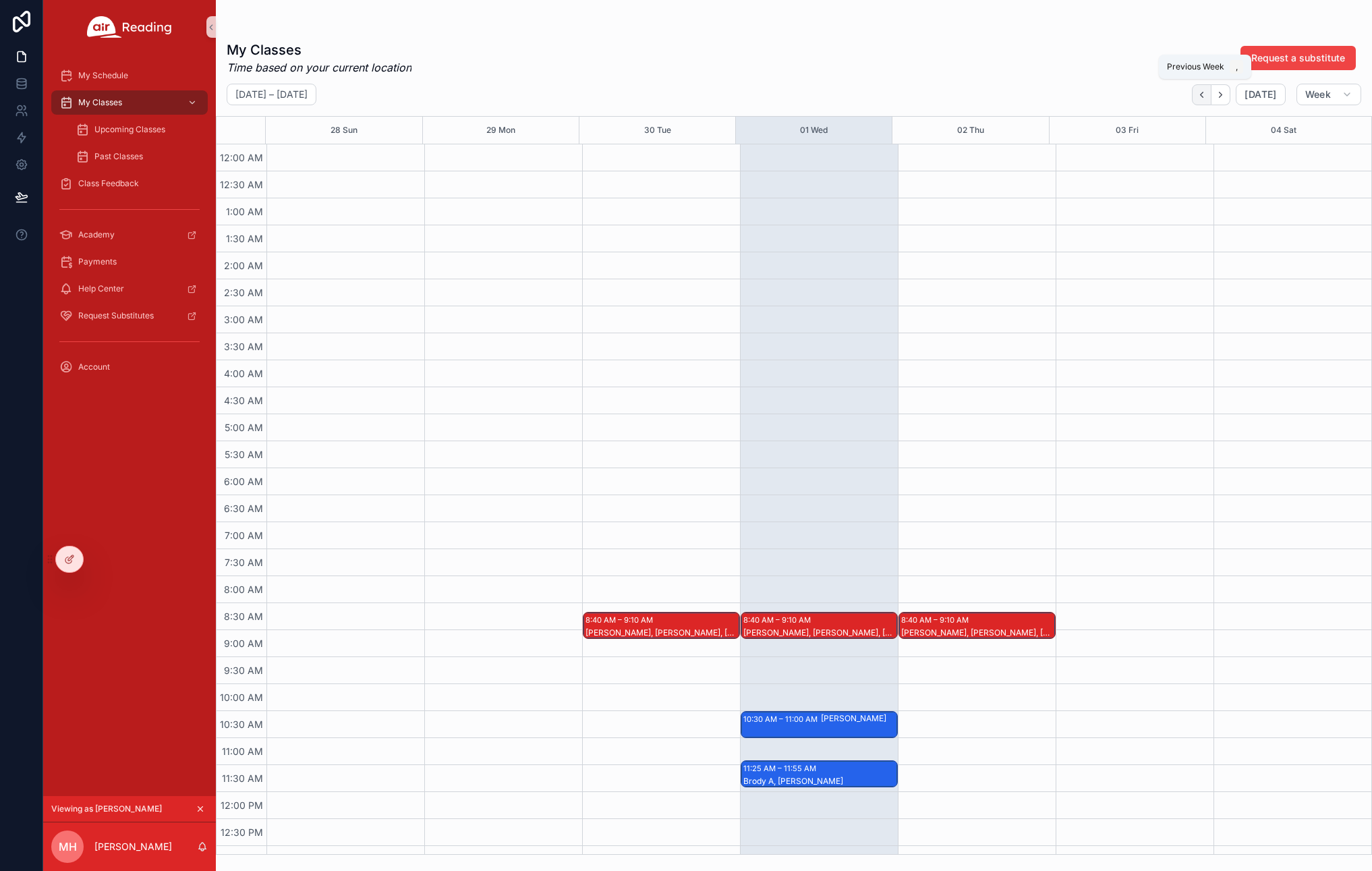
click at [1205, 95] on icon "Back" at bounding box center [1201, 95] width 11 height 11
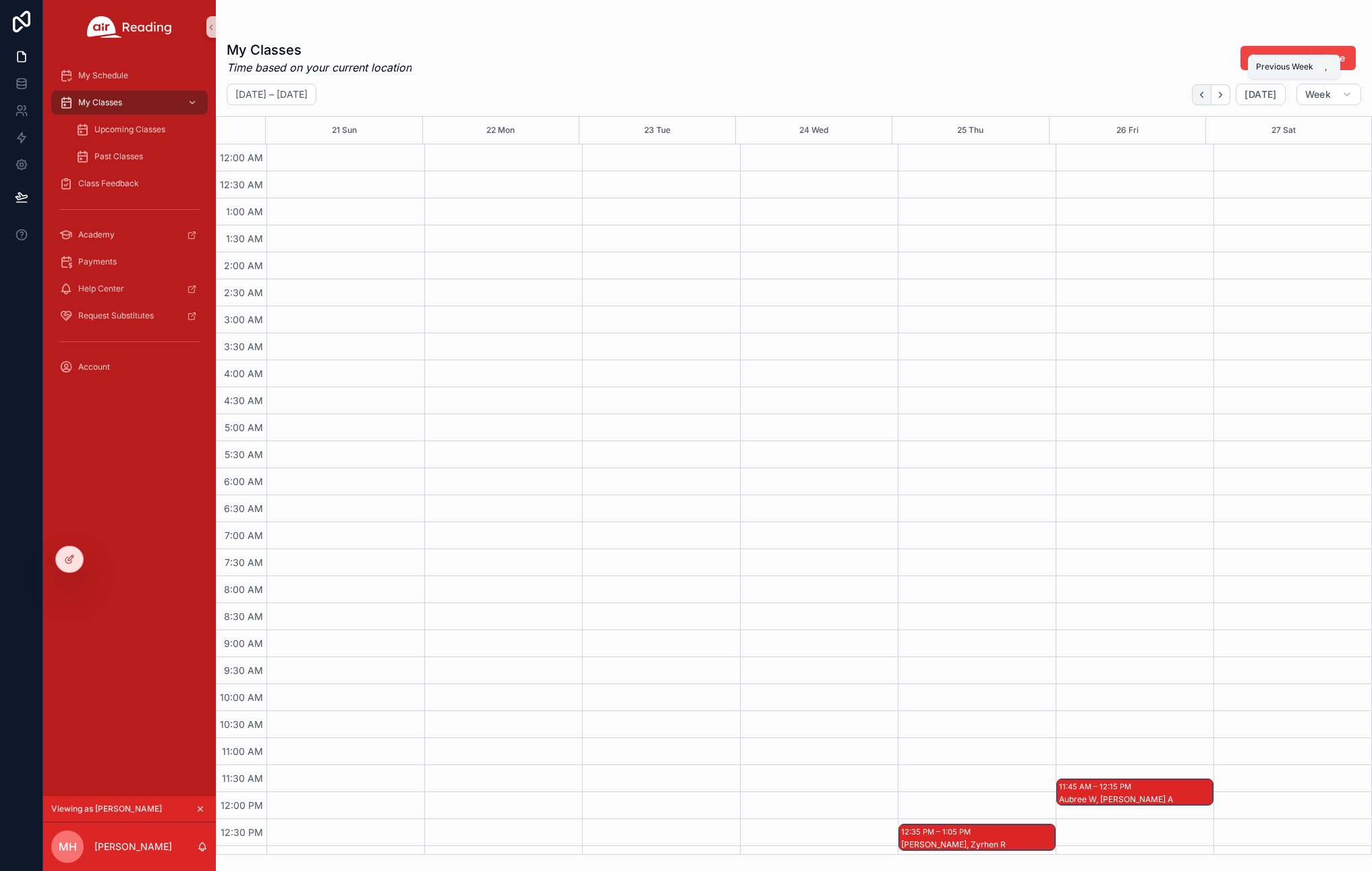
click at [1205, 95] on icon "Back" at bounding box center [1201, 95] width 11 height 11
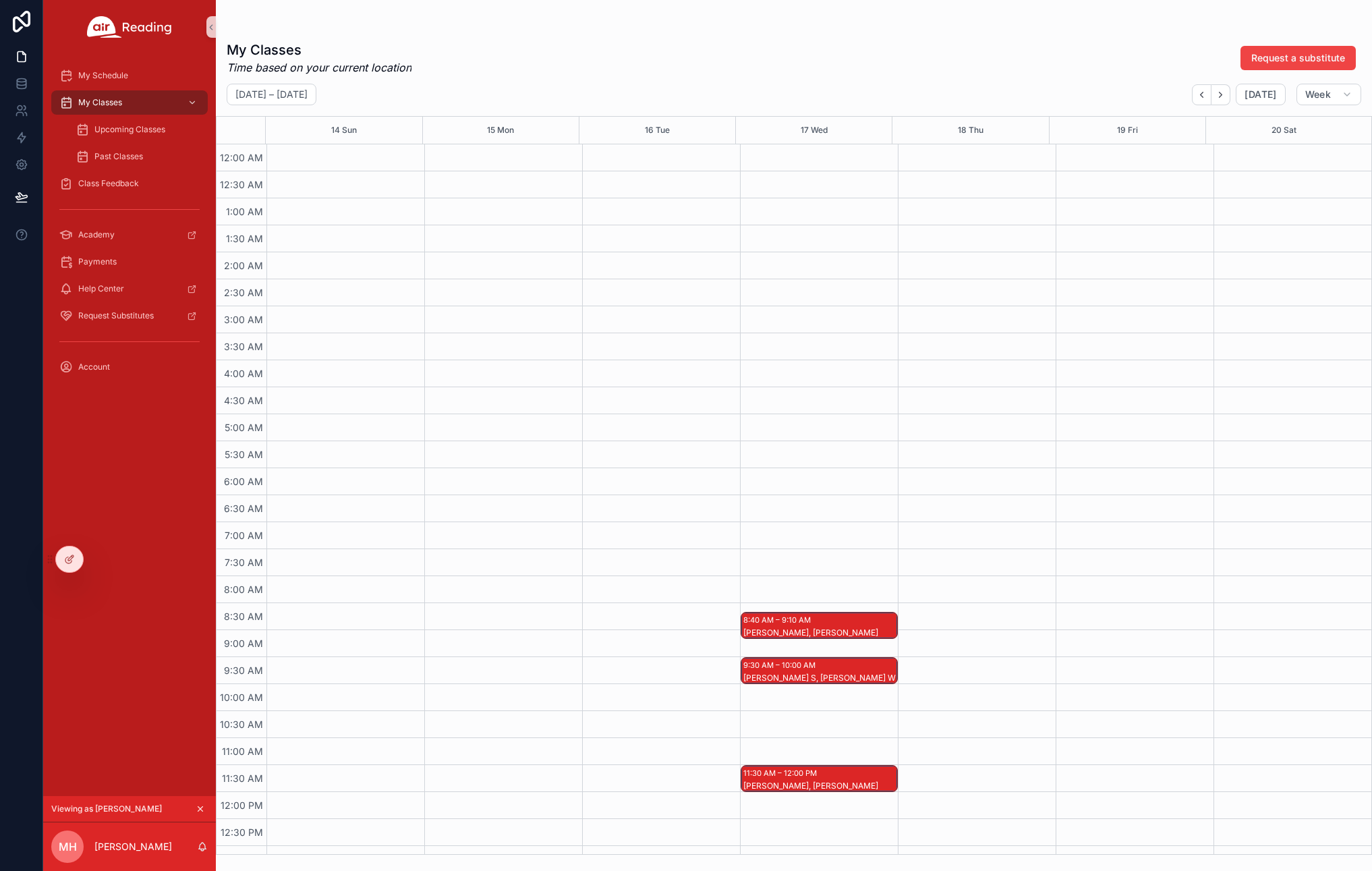
click at [781, 671] on div "9:30 AM – 10:00 AM" at bounding box center [781, 665] width 76 height 13
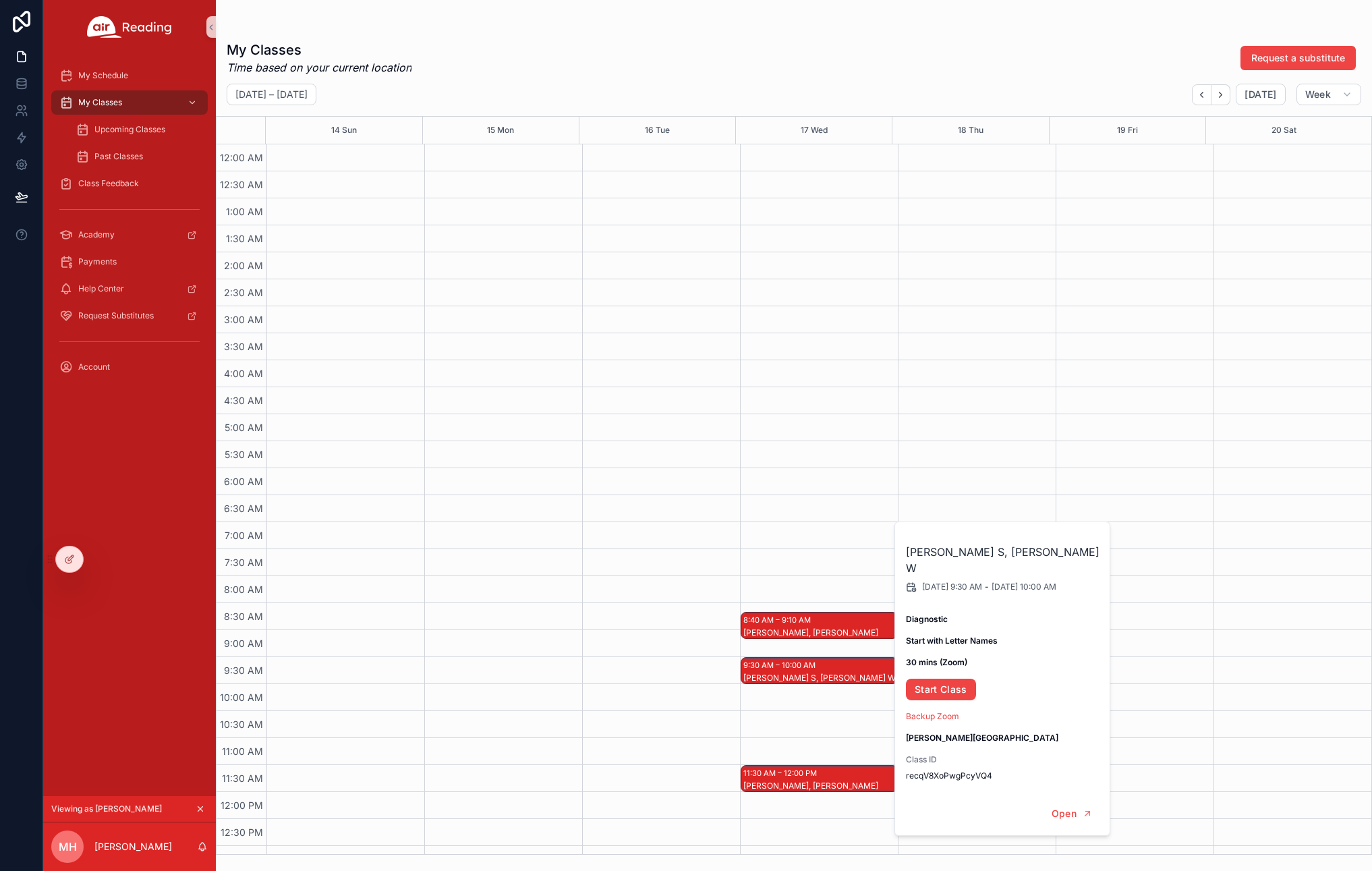
click at [1043, 368] on div "scrollable content" at bounding box center [976, 792] width 158 height 1295
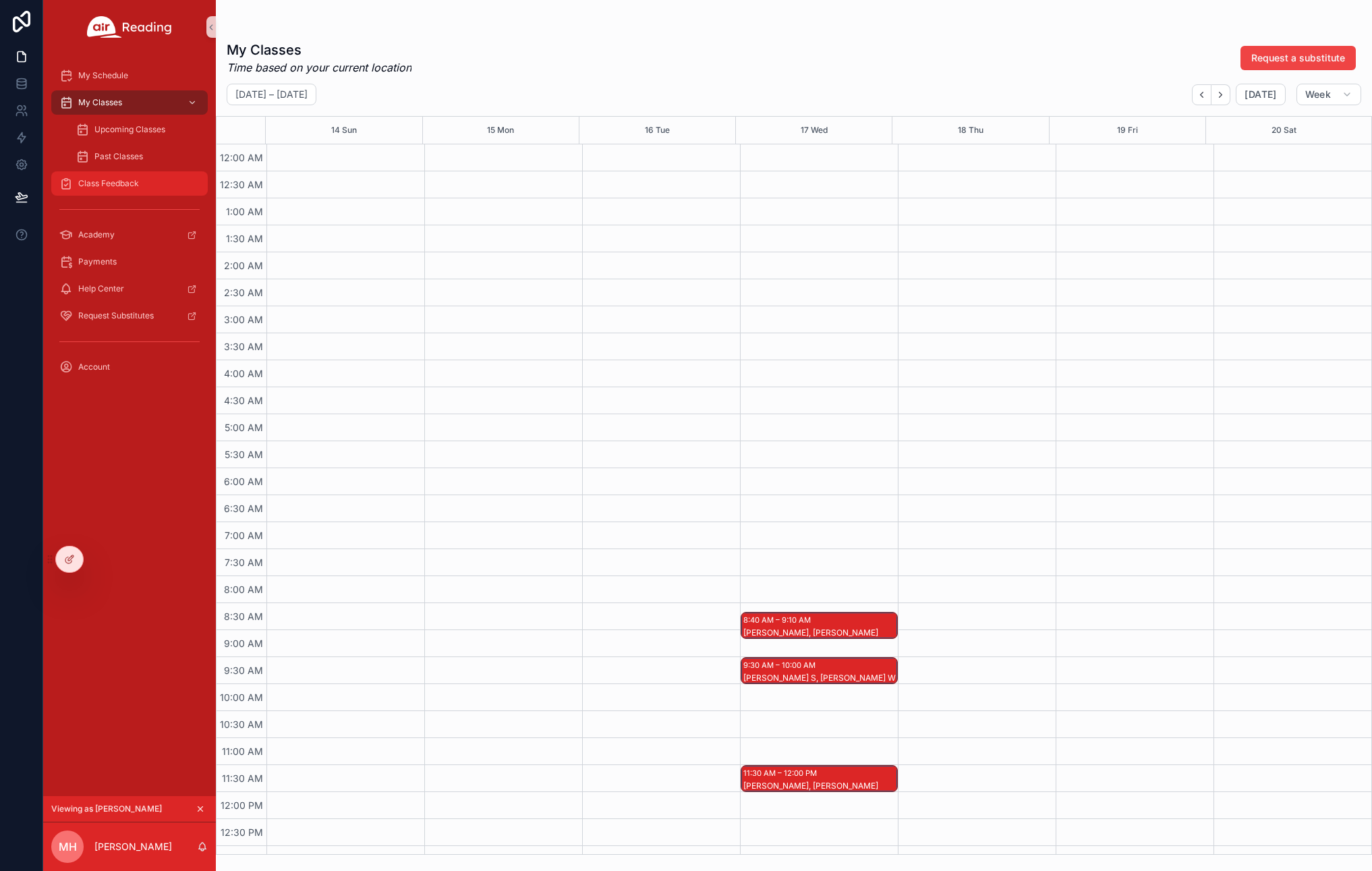
click at [112, 182] on span "Class Feedback" at bounding box center [108, 183] width 60 height 11
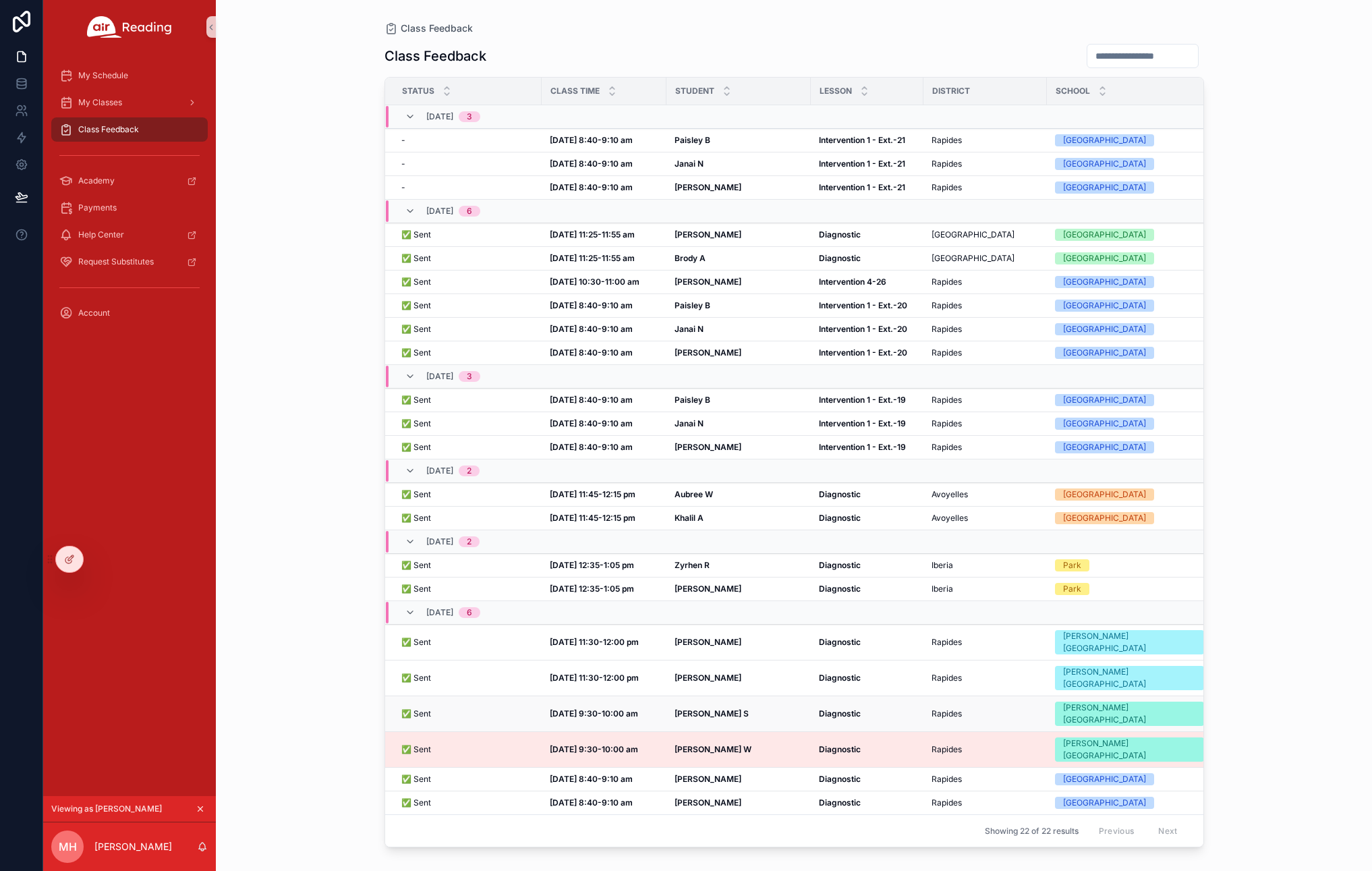
click at [690, 708] on strong "Kenyatta S" at bounding box center [711, 713] width 74 height 11
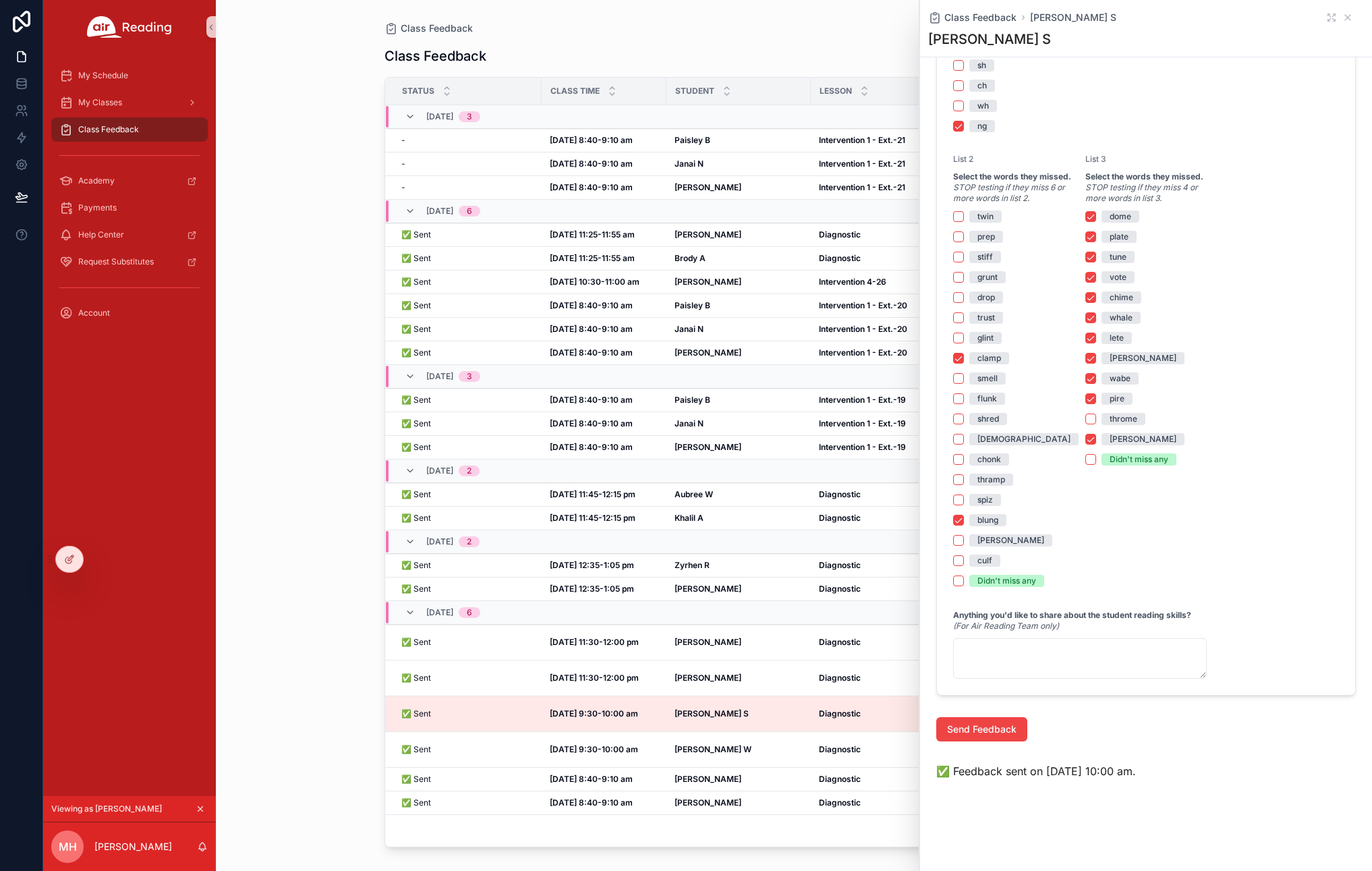
scroll to position [1388, 0]
click at [701, 745] on strong "Kinsley W" at bounding box center [713, 749] width 77 height 11
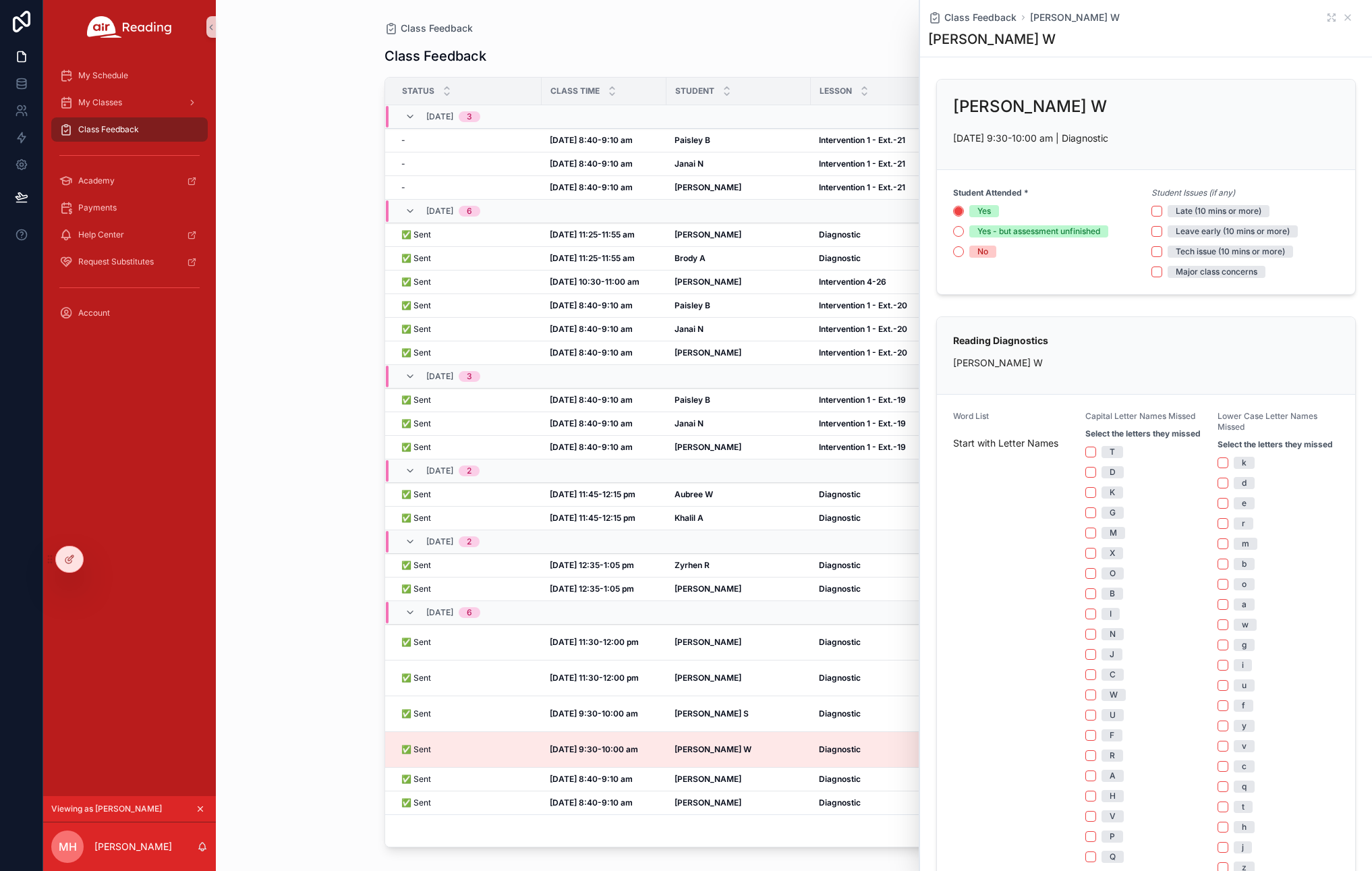
click at [775, 31] on div "Class Feedback" at bounding box center [794, 29] width 820 height 13
click at [1342, 14] on icon "scrollable content" at bounding box center [1347, 17] width 11 height 11
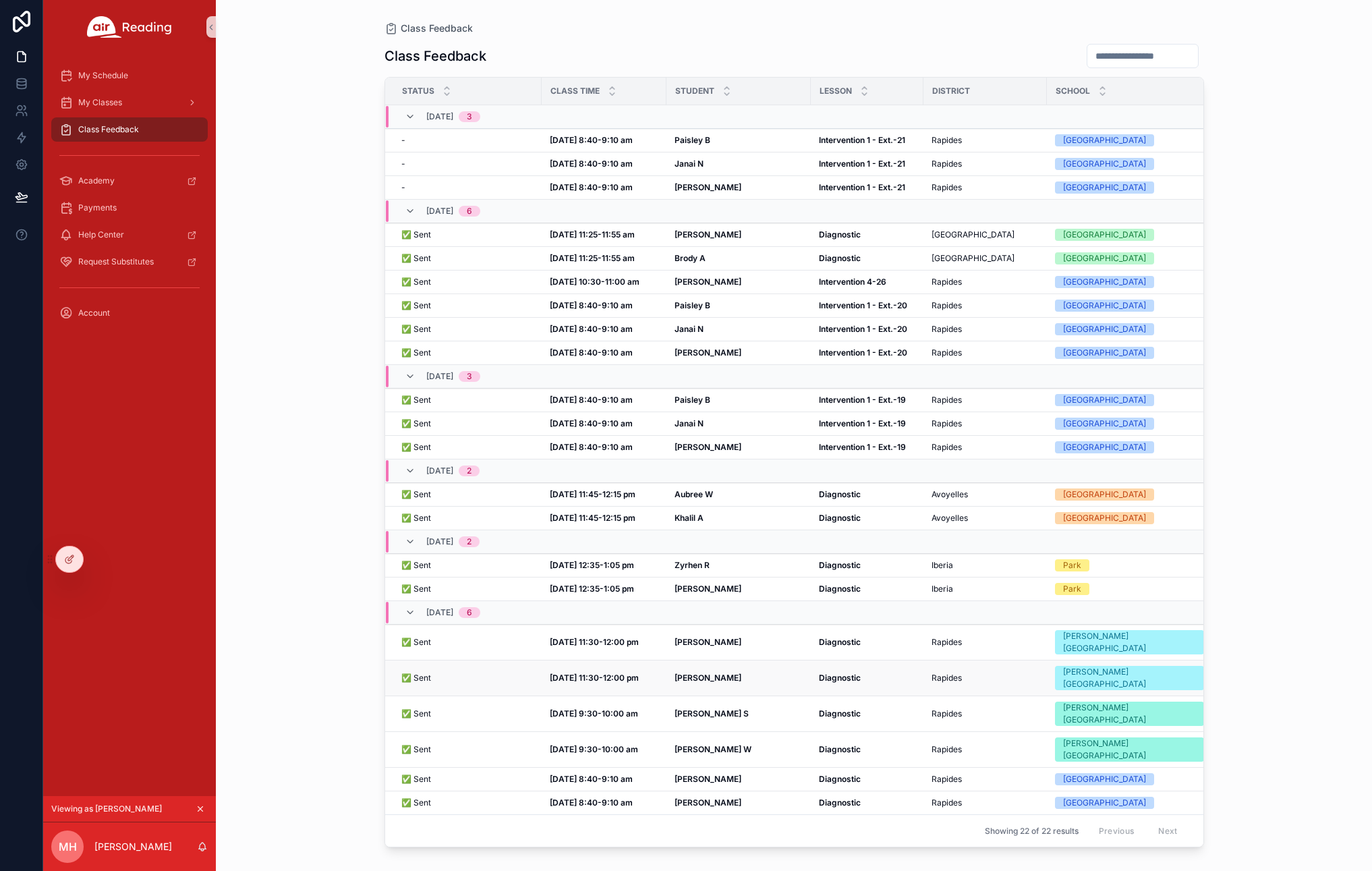
click at [686, 673] on strong "Brian P" at bounding box center [708, 677] width 67 height 11
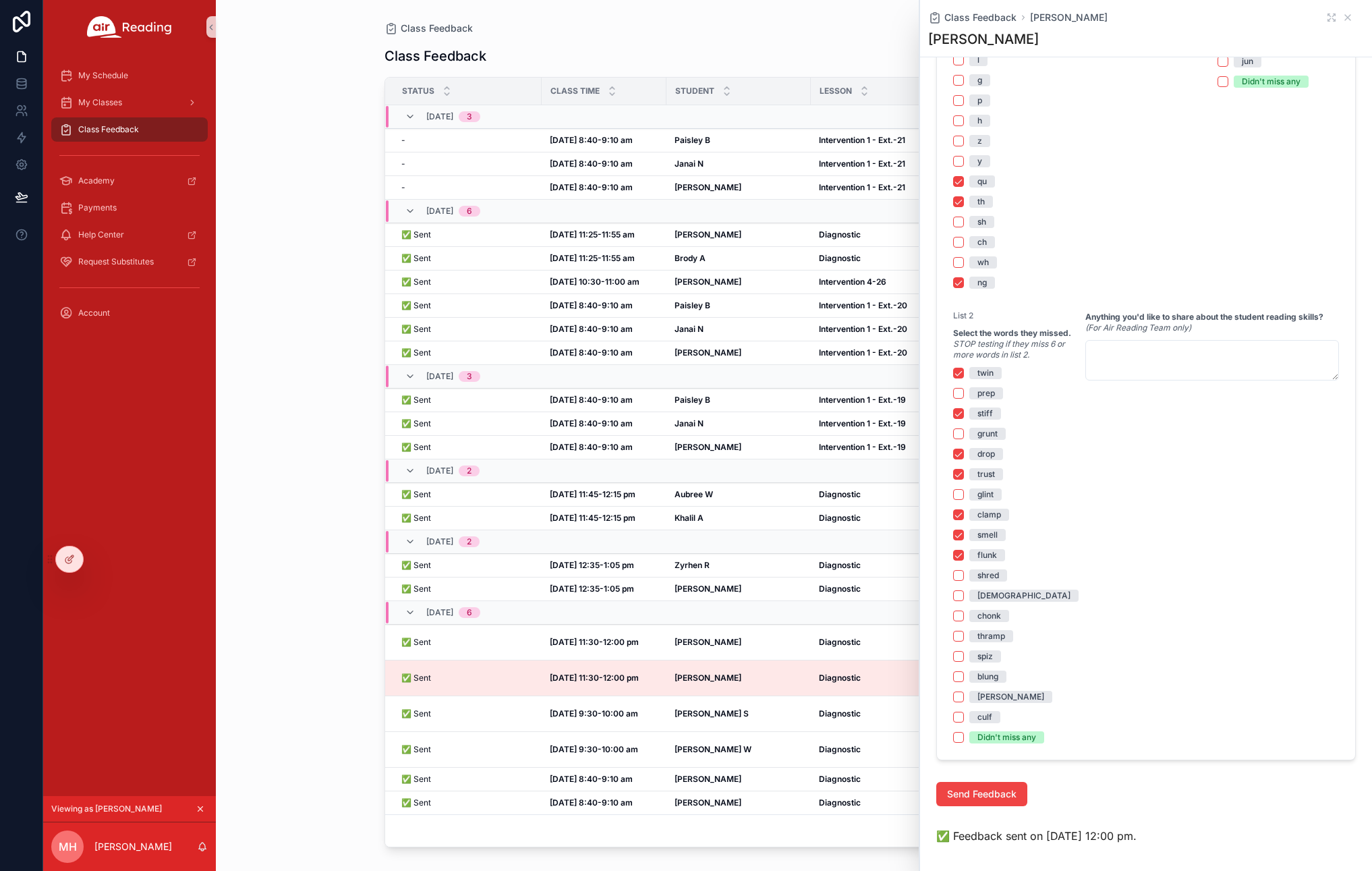
scroll to position [1296, 0]
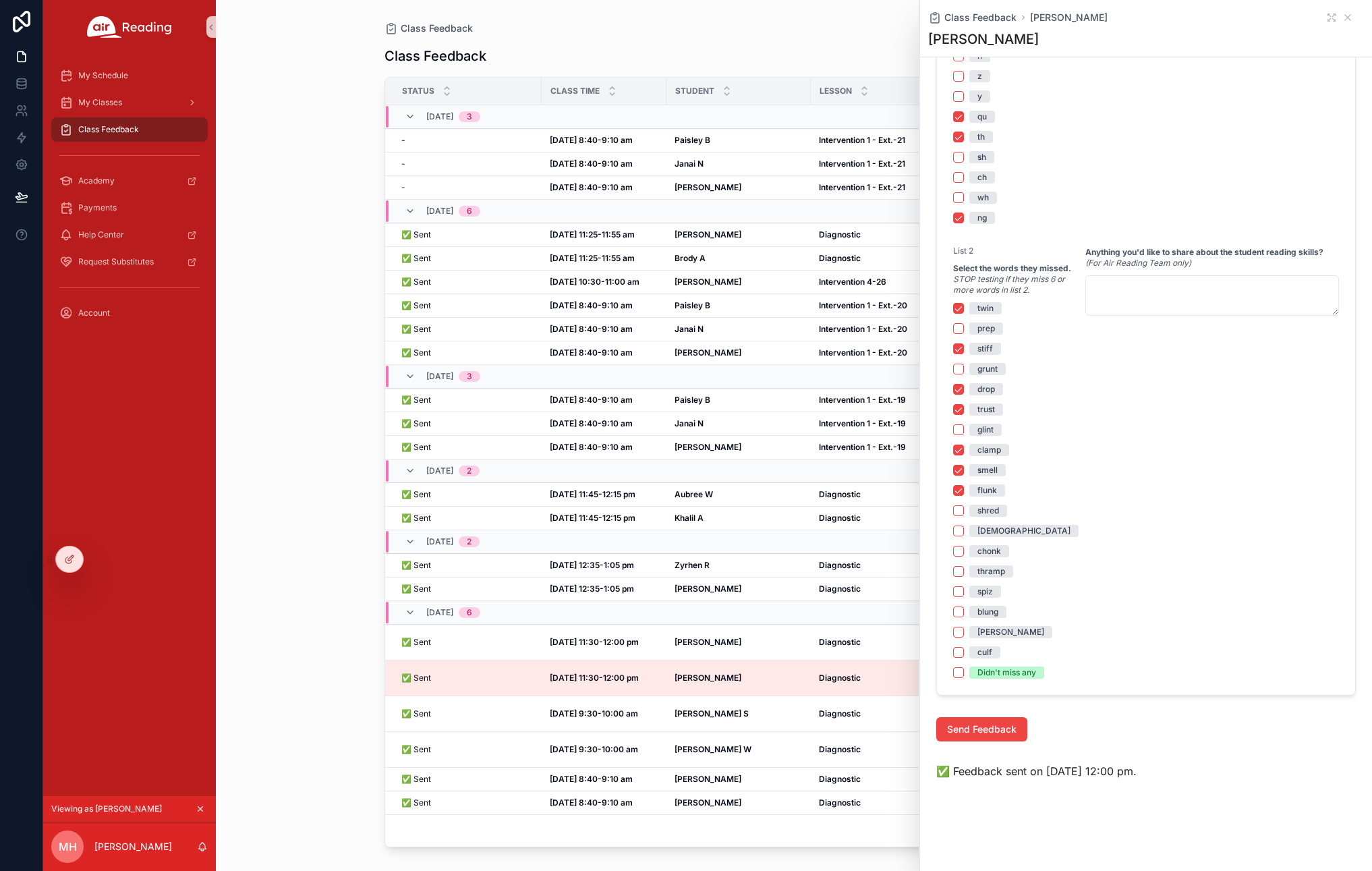
drag, startPoint x: 688, startPoint y: 637, endPoint x: 971, endPoint y: 567, distance: 291.5
click at [688, 637] on strong "Noah C" at bounding box center [708, 642] width 67 height 11
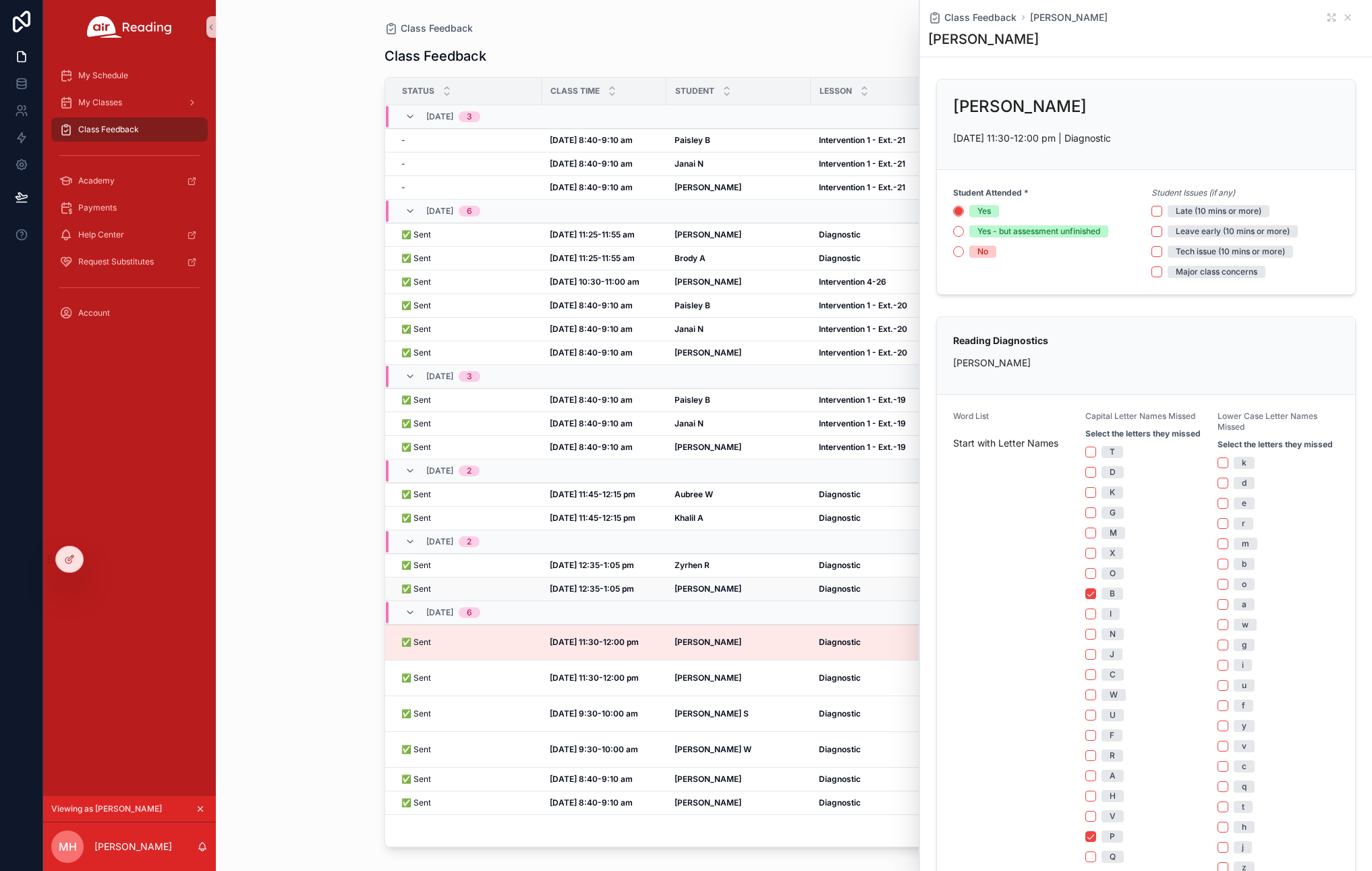
click at [675, 589] on strong "Monique B" at bounding box center [708, 588] width 67 height 11
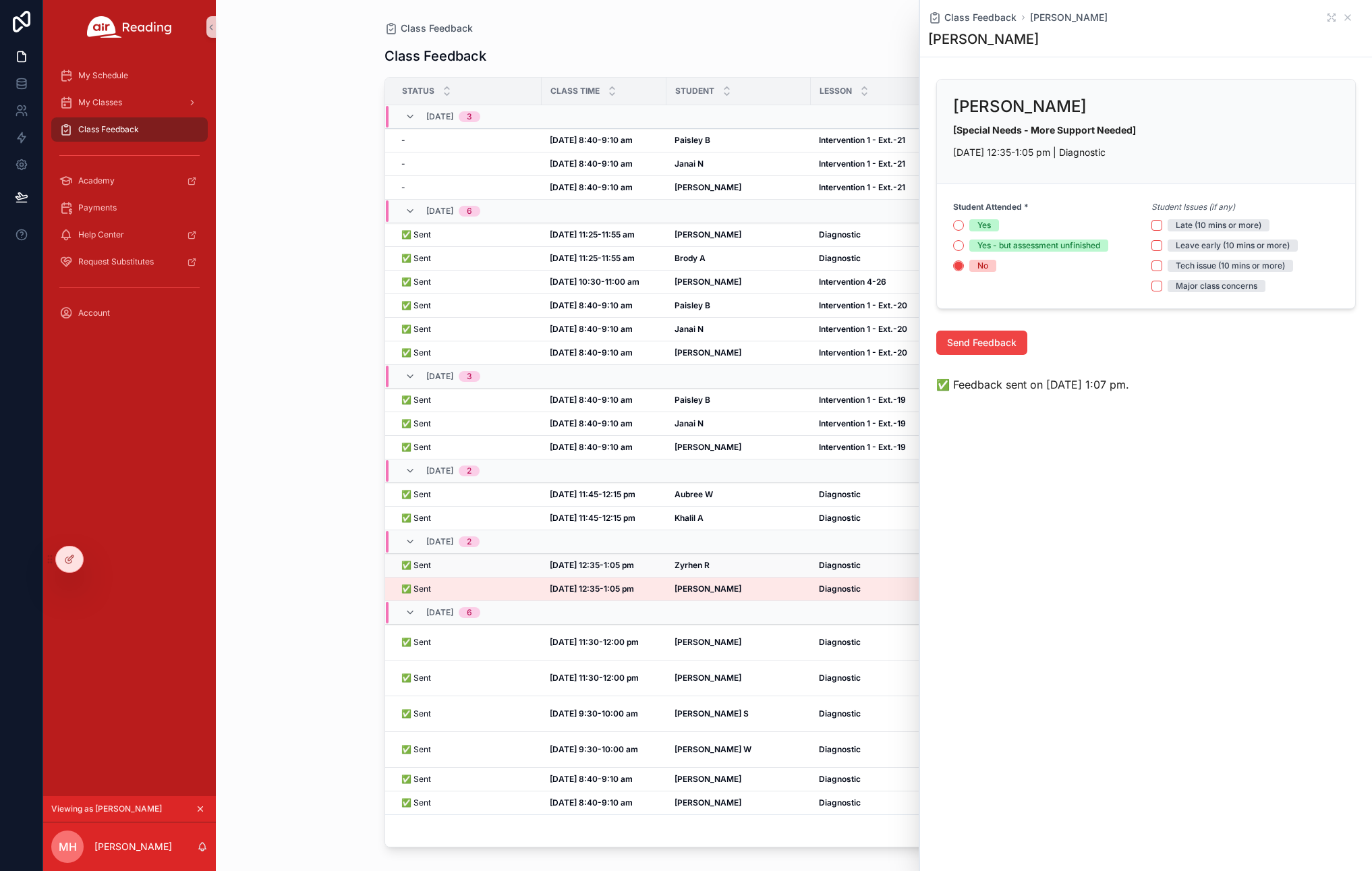
click at [675, 563] on strong "Zyrhen R" at bounding box center [692, 565] width 35 height 11
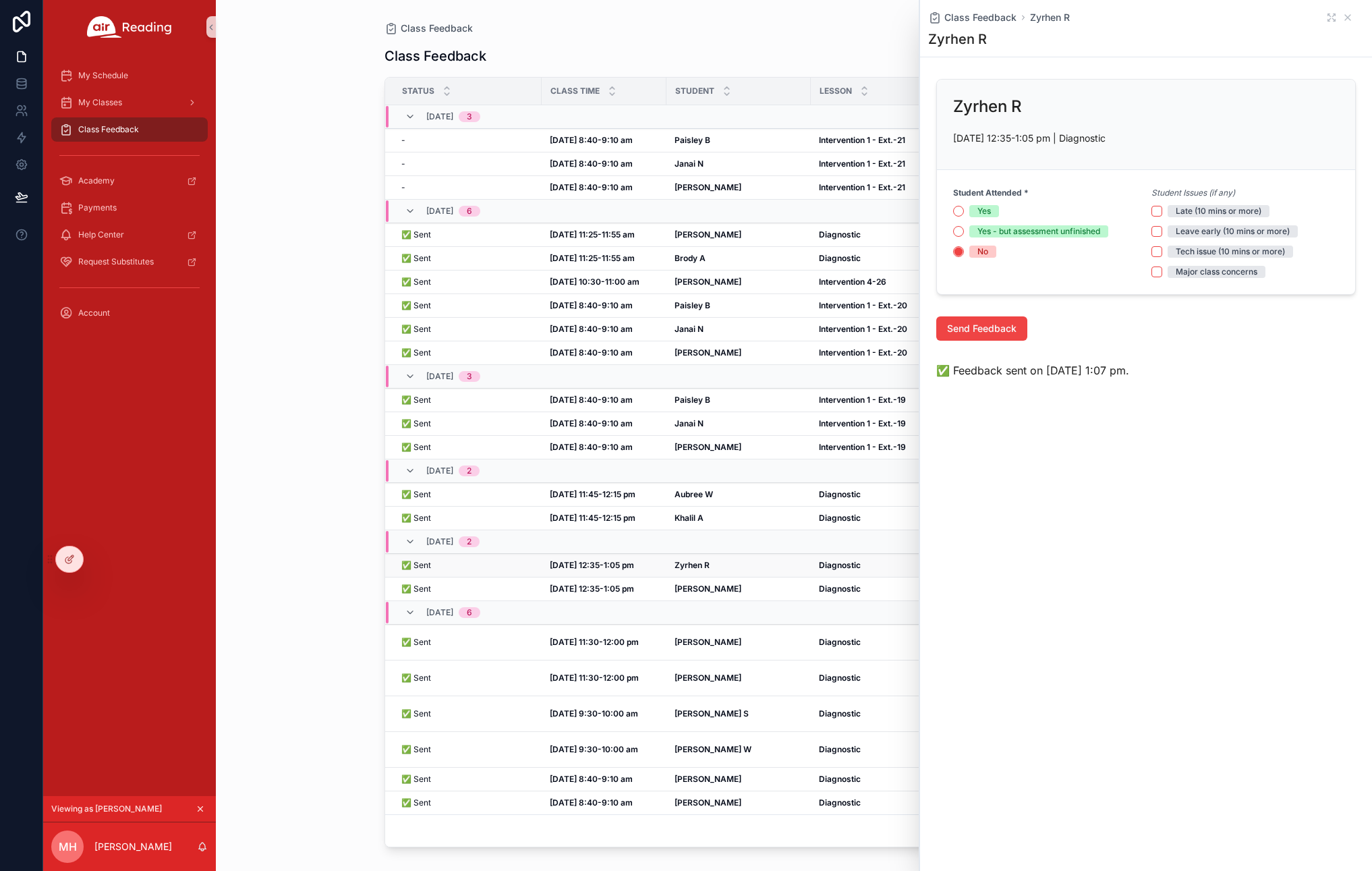
click at [681, 567] on strong "Zyrhen R" at bounding box center [692, 565] width 35 height 11
click at [685, 515] on strong "Khalil A" at bounding box center [689, 517] width 29 height 11
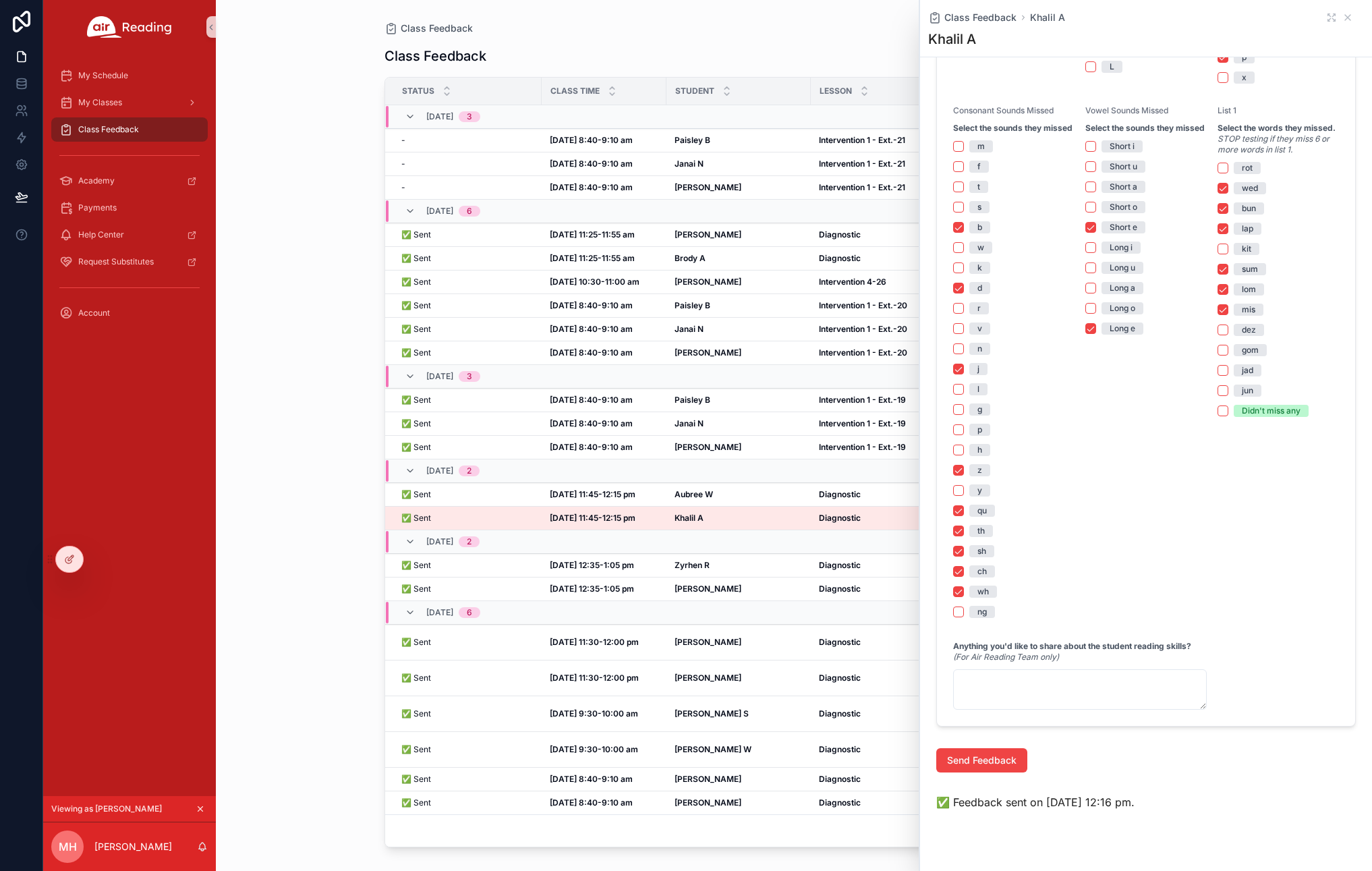
scroll to position [914, 0]
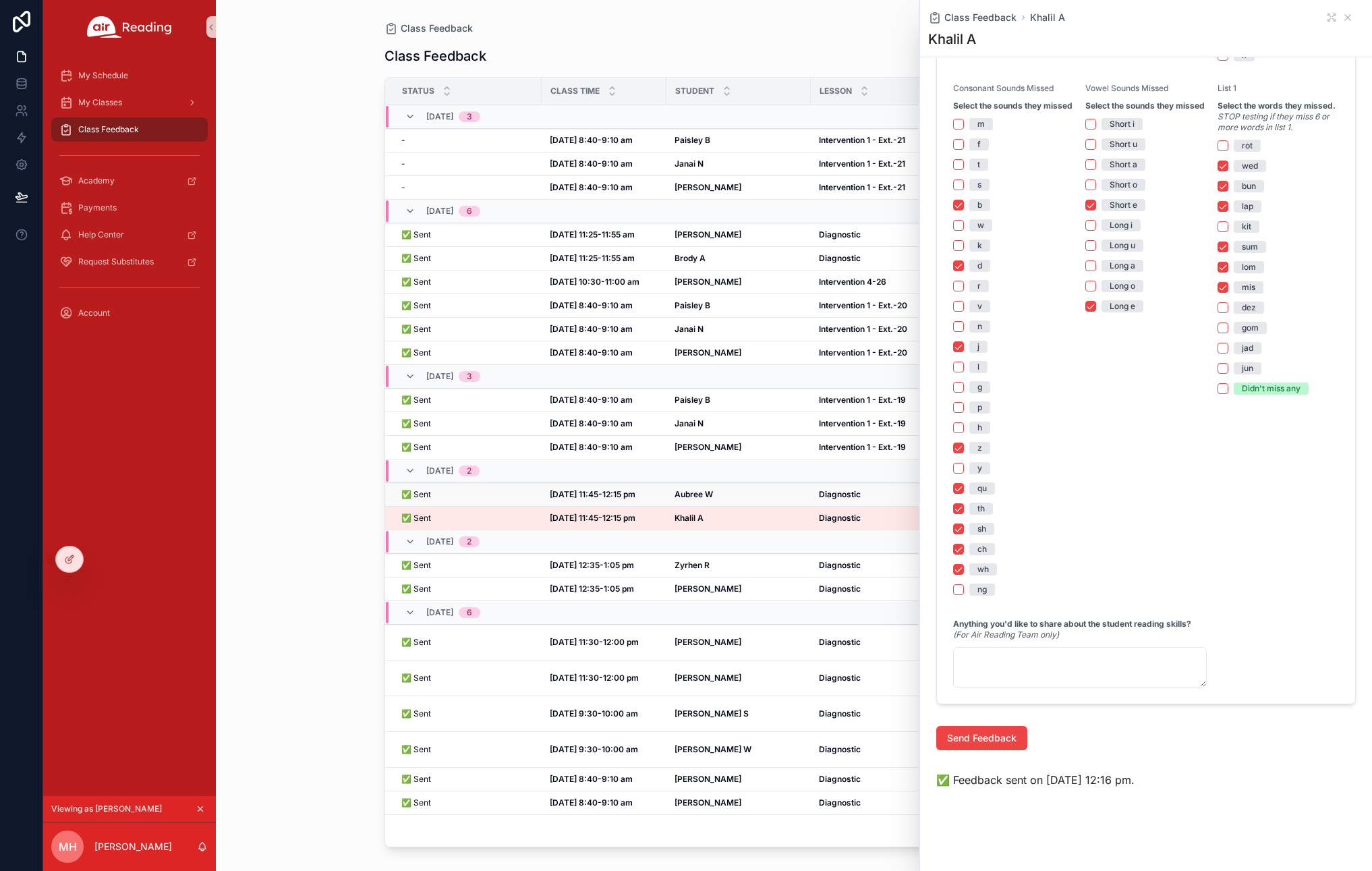
click at [706, 493] on strong "Aubree W" at bounding box center [694, 494] width 38 height 11
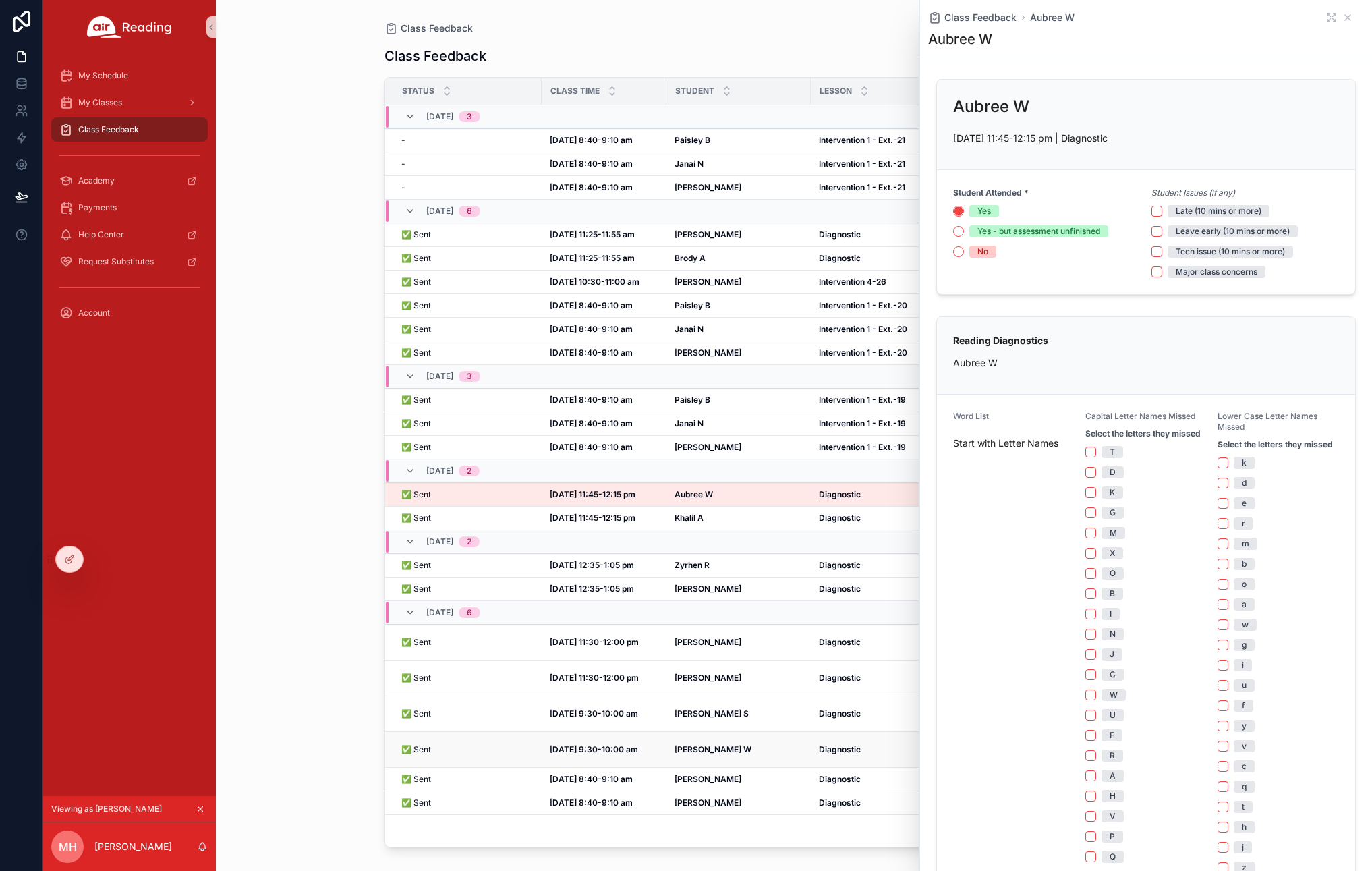
click at [700, 745] on strong "Kinsley W" at bounding box center [713, 749] width 77 height 11
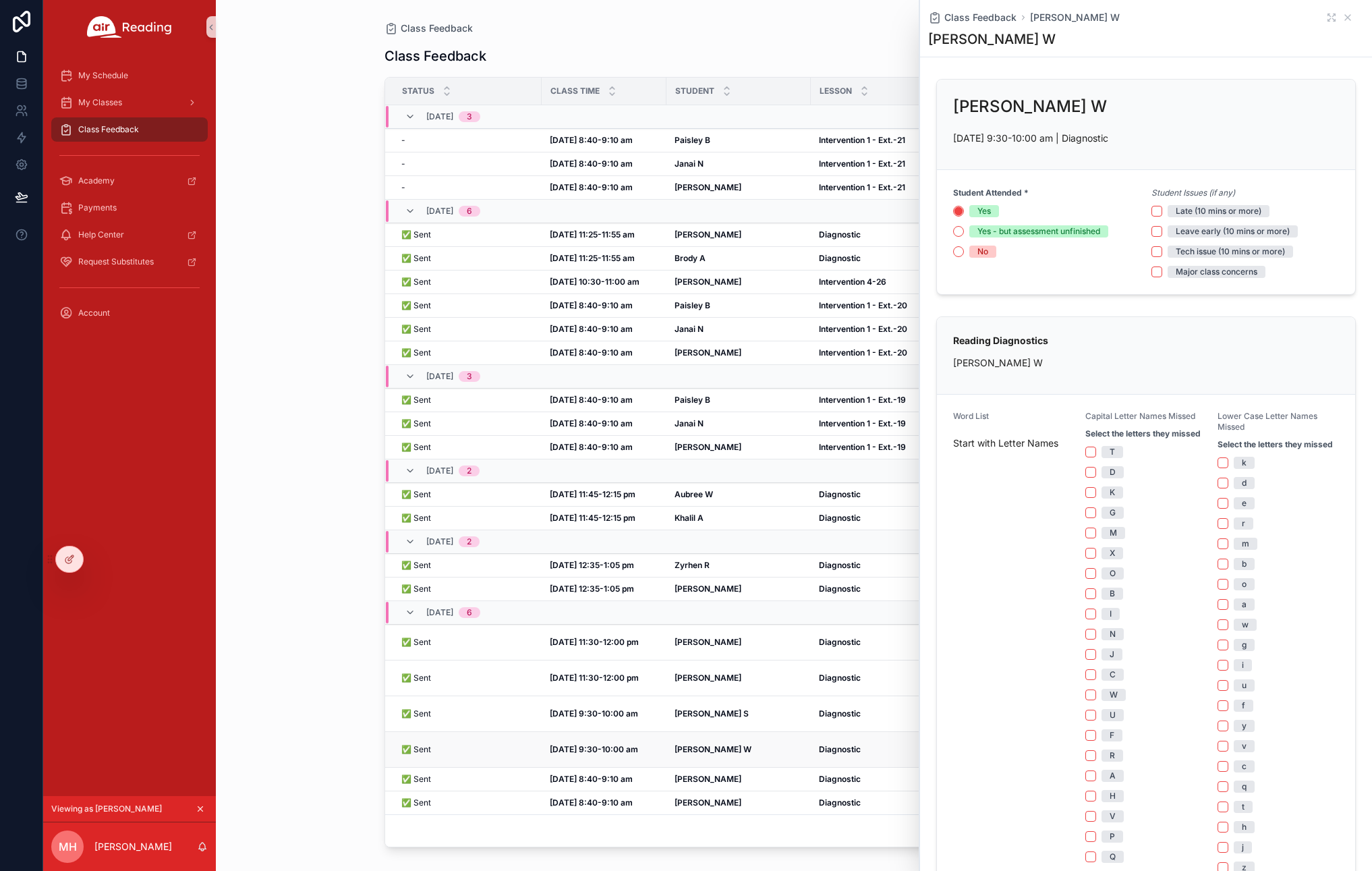
click at [695, 745] on strong "Kinsley W" at bounding box center [713, 749] width 77 height 11
click at [697, 745] on strong "Kinsley W" at bounding box center [713, 749] width 77 height 11
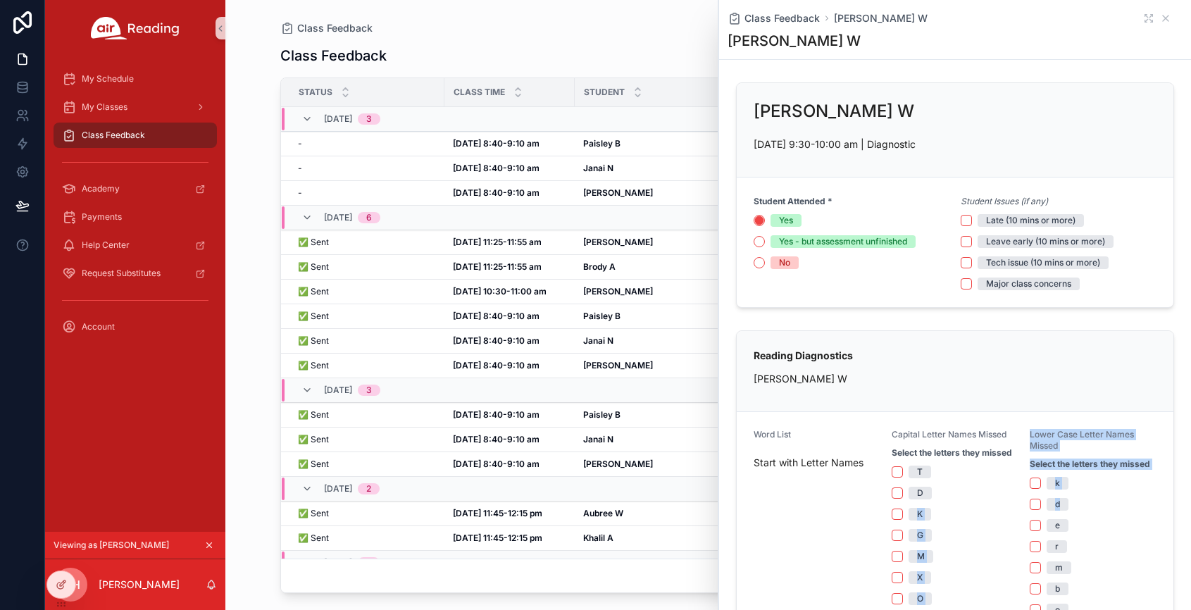
drag, startPoint x: 989, startPoint y: 492, endPoint x: 1016, endPoint y: 506, distance: 31.2
drag, startPoint x: 987, startPoint y: 489, endPoint x: 1020, endPoint y: 510, distance: 38.3
click at [1160, 20] on icon "scrollable content" at bounding box center [1165, 18] width 11 height 11
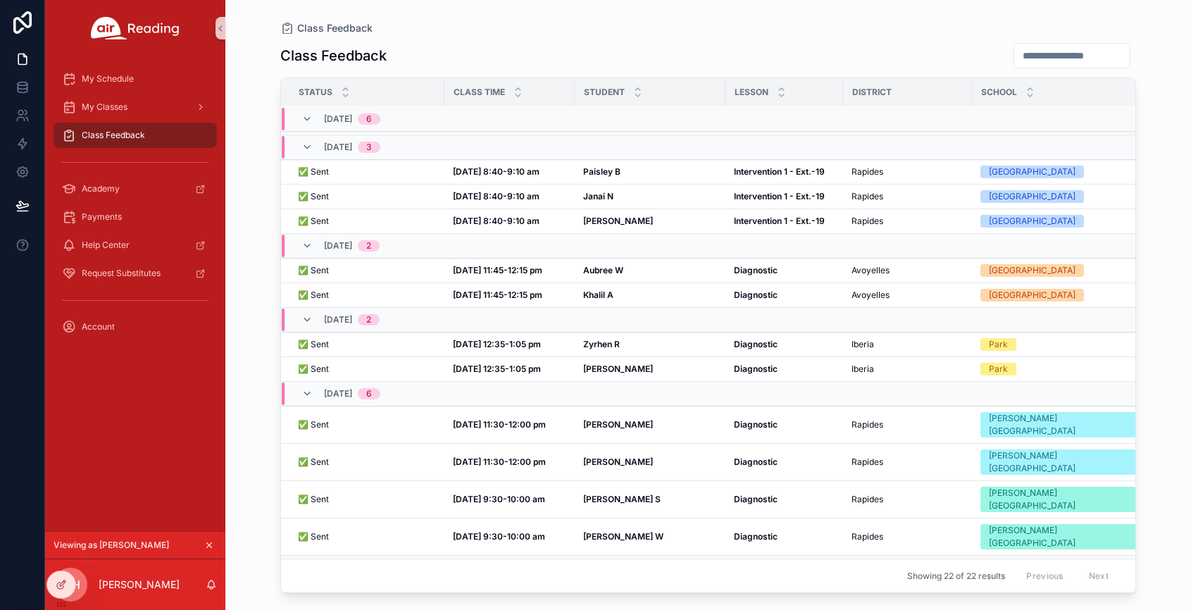
scroll to position [249, 0]
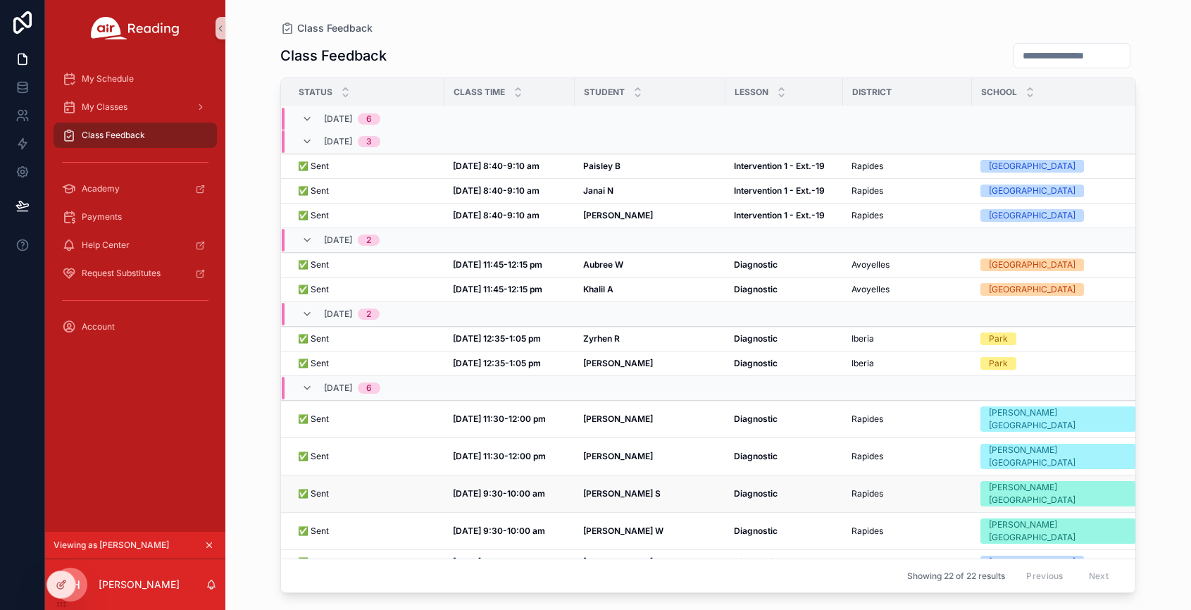
click at [594, 488] on strong "Kenyatta S" at bounding box center [621, 493] width 77 height 11
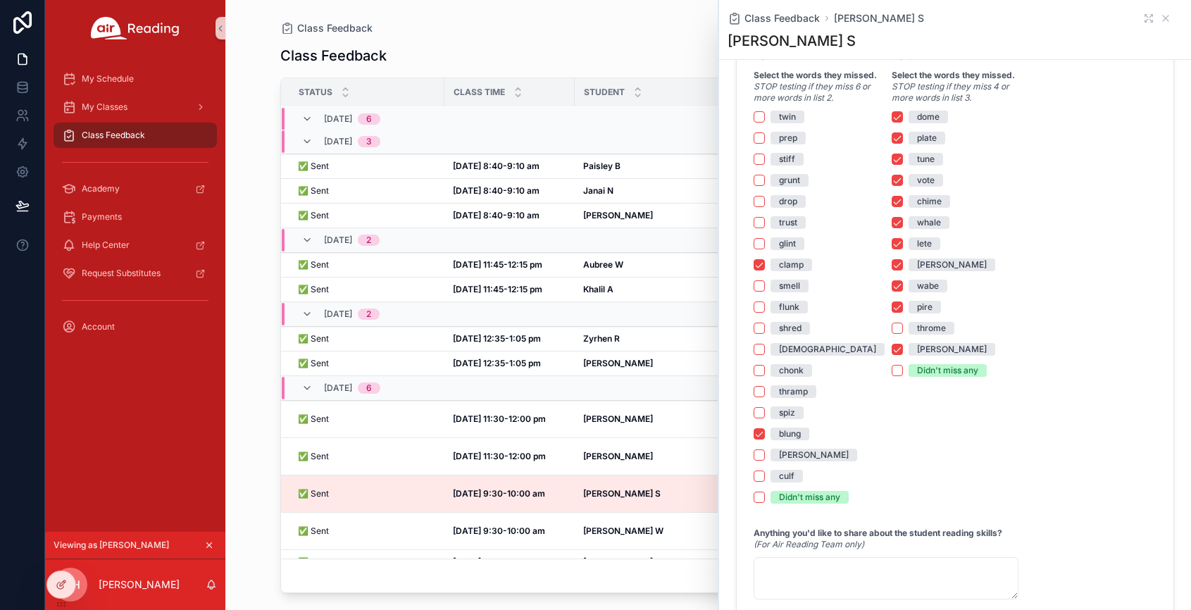
scroll to position [1631, 0]
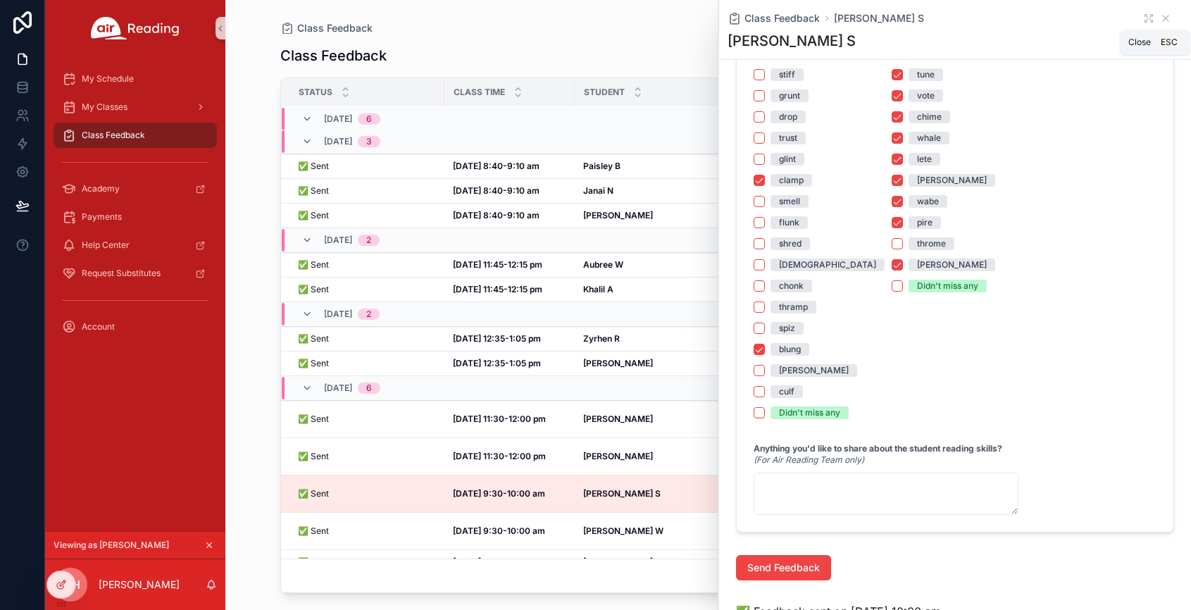
click at [1163, 17] on icon "scrollable content" at bounding box center [1166, 18] width 6 height 6
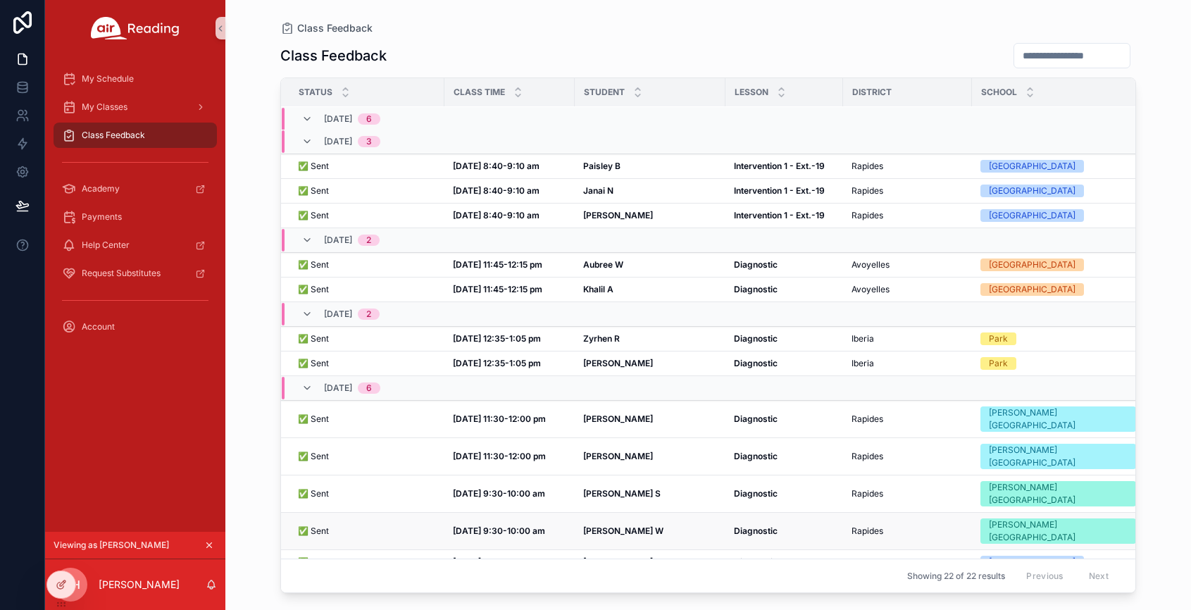
click at [613, 525] on strong "Kinsley W" at bounding box center [623, 530] width 80 height 11
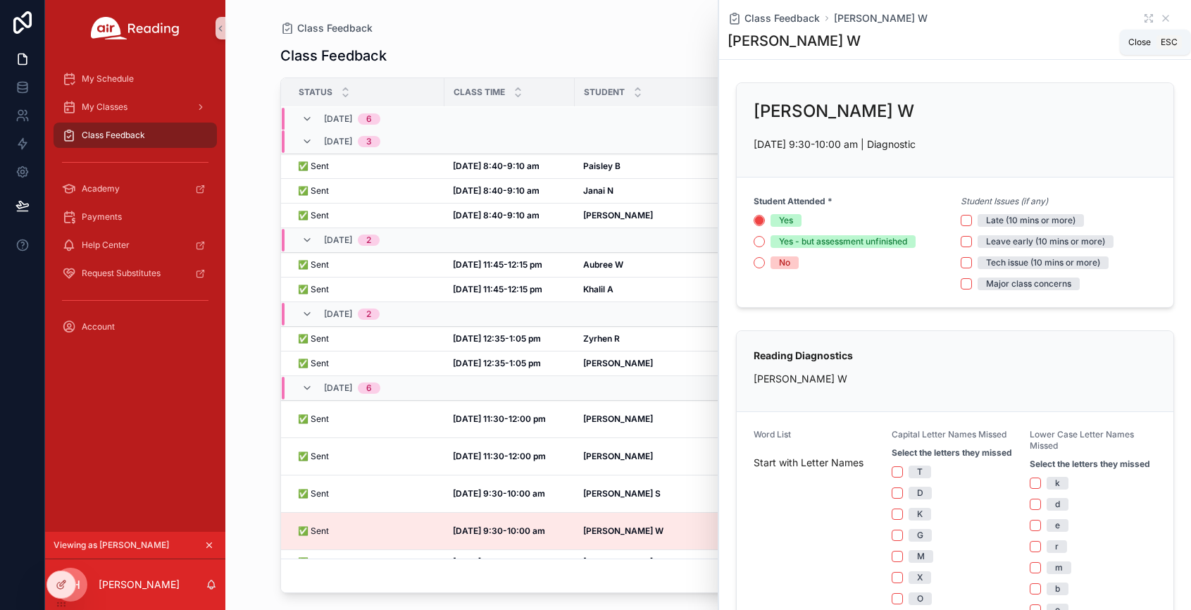
click at [1160, 16] on icon "scrollable content" at bounding box center [1165, 18] width 11 height 11
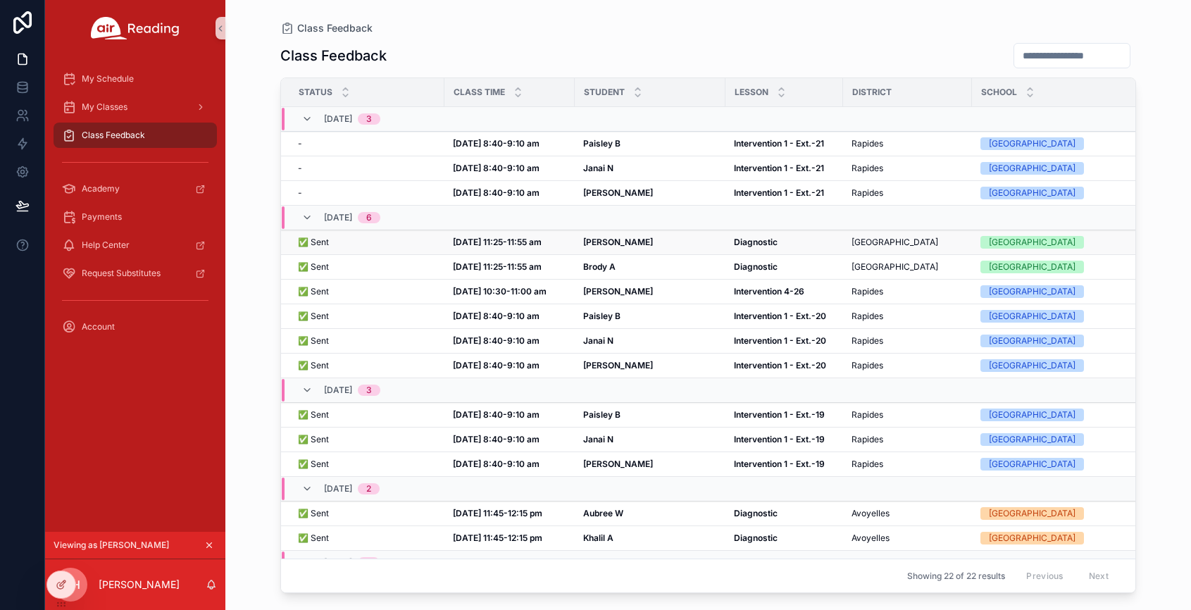
click at [592, 243] on strong "Herminio D" at bounding box center [618, 242] width 70 height 11
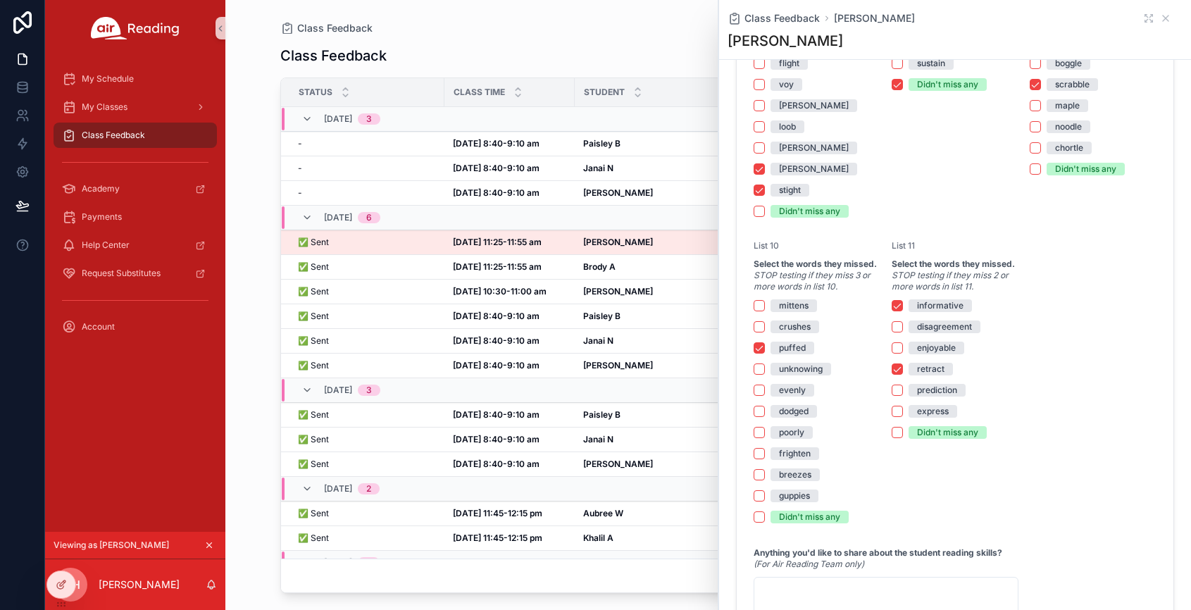
scroll to position [1995, 0]
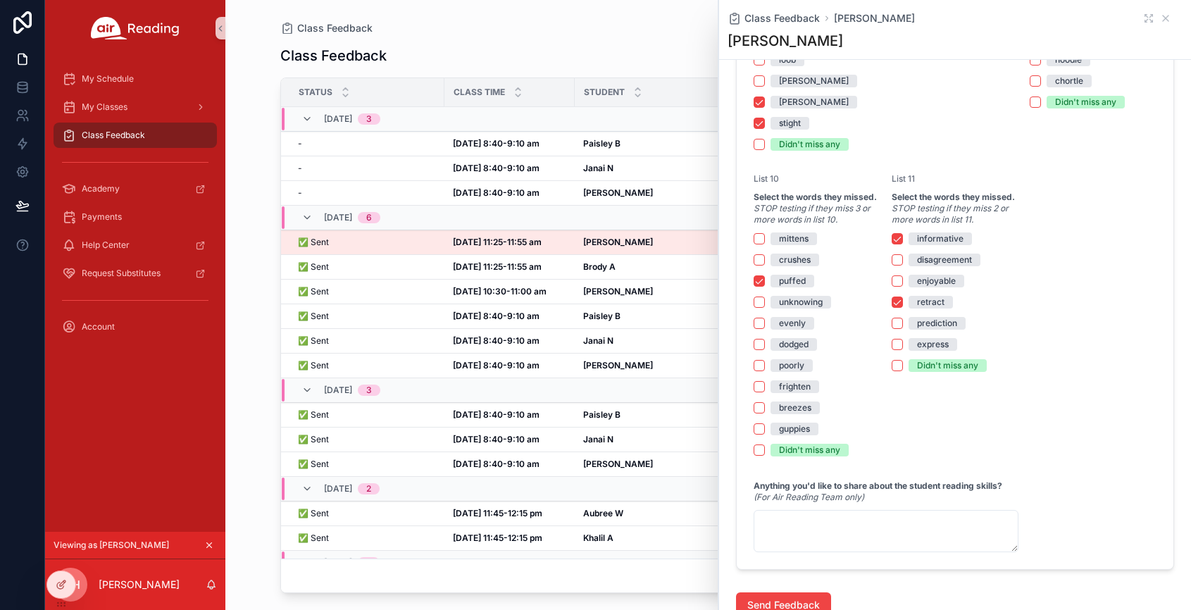
click at [670, 212] on div "10/01, Wed 6" at bounding box center [503, 217] width 443 height 23
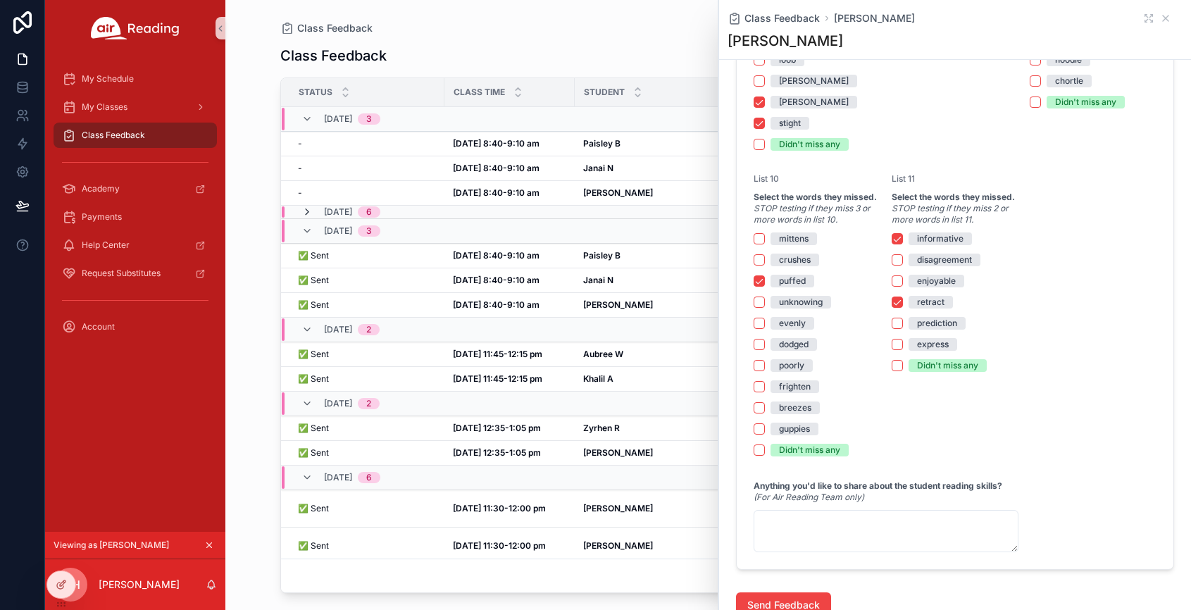
click at [305, 212] on icon "scrollable content" at bounding box center [306, 211] width 11 height 11
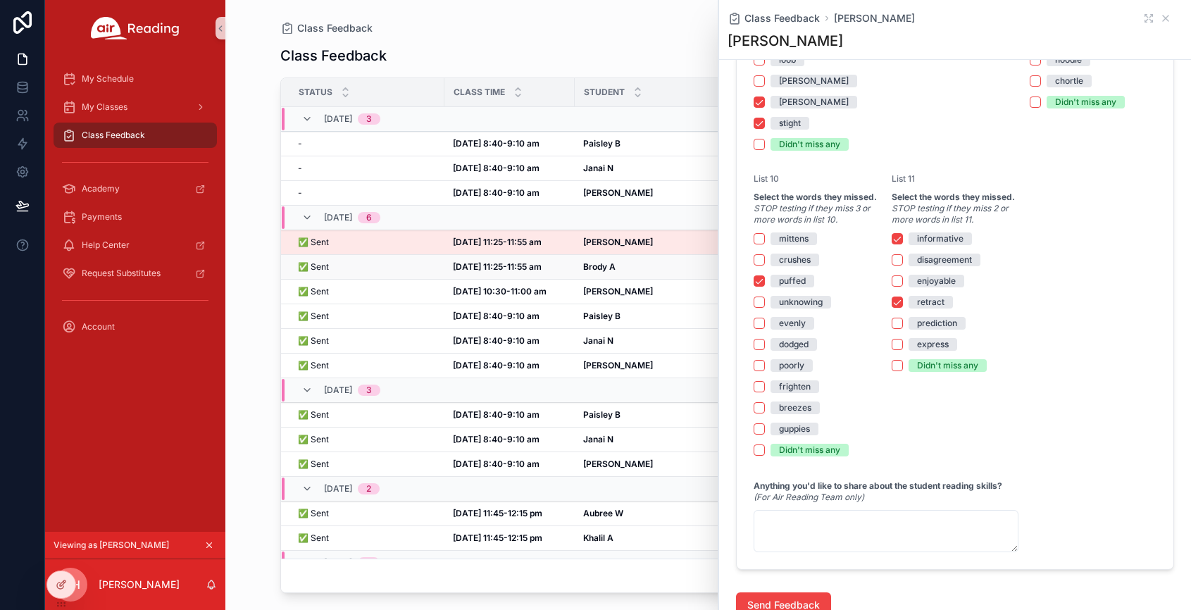
click at [613, 265] on strong "Brody A" at bounding box center [599, 266] width 32 height 11
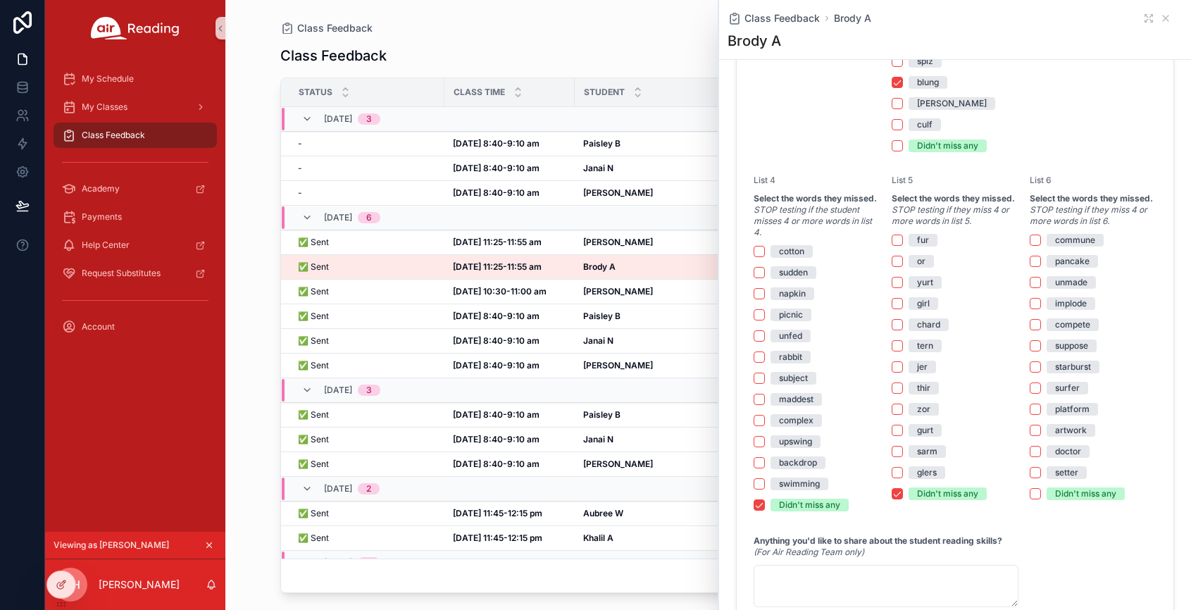
scroll to position [1245, 0]
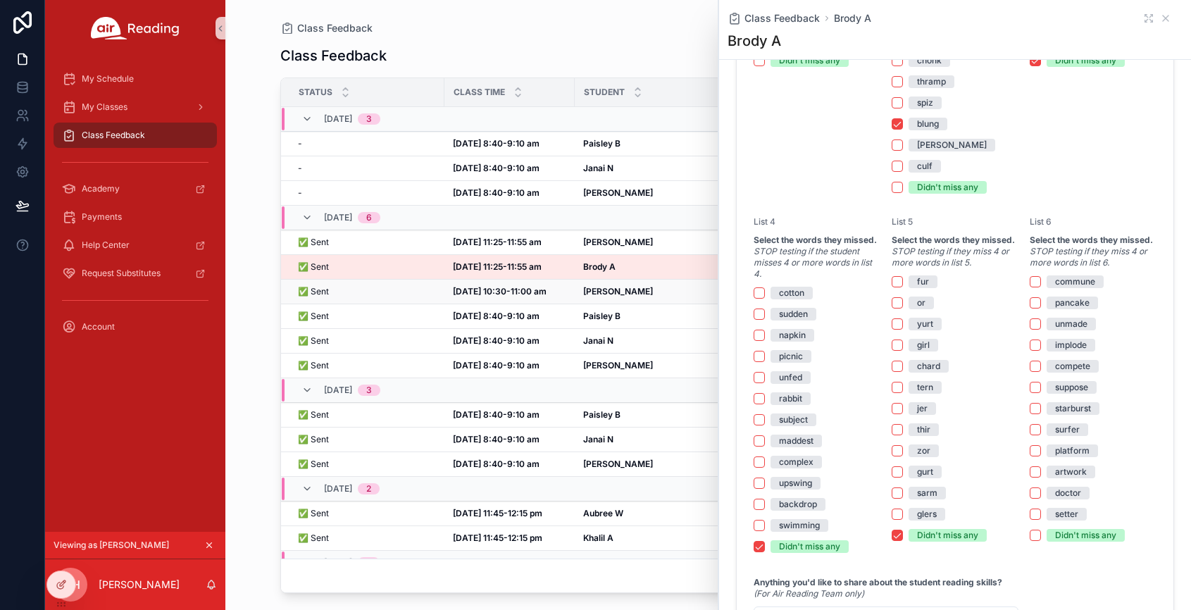
click at [639, 295] on div "Kameron H Kameron H" at bounding box center [650, 291] width 134 height 11
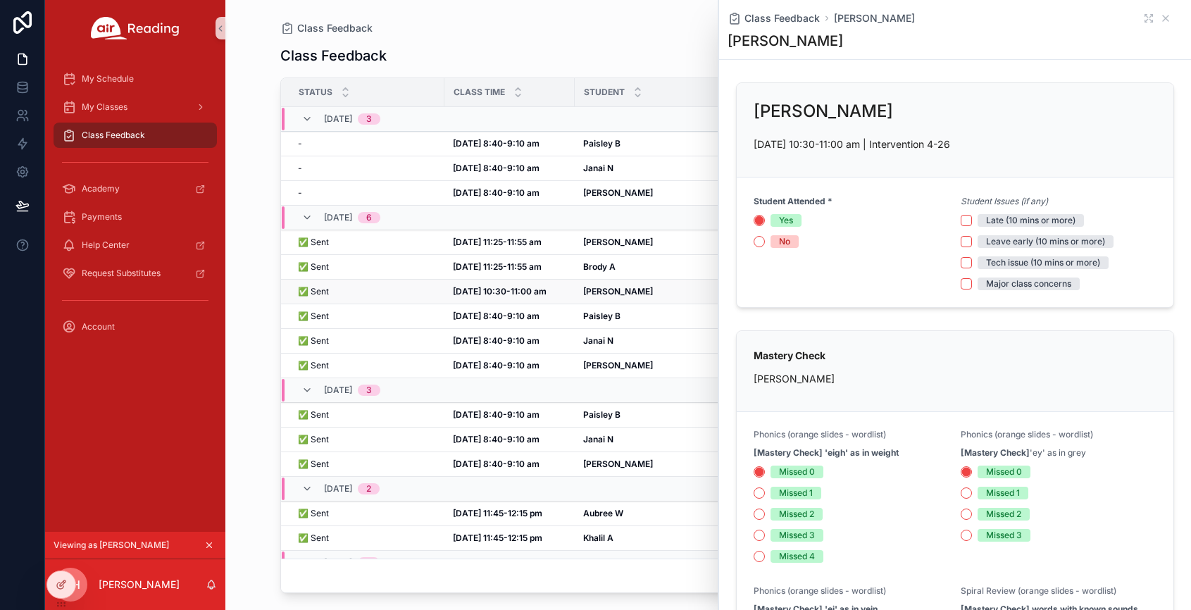
click at [630, 290] on div "Kameron H Kameron H" at bounding box center [650, 291] width 134 height 11
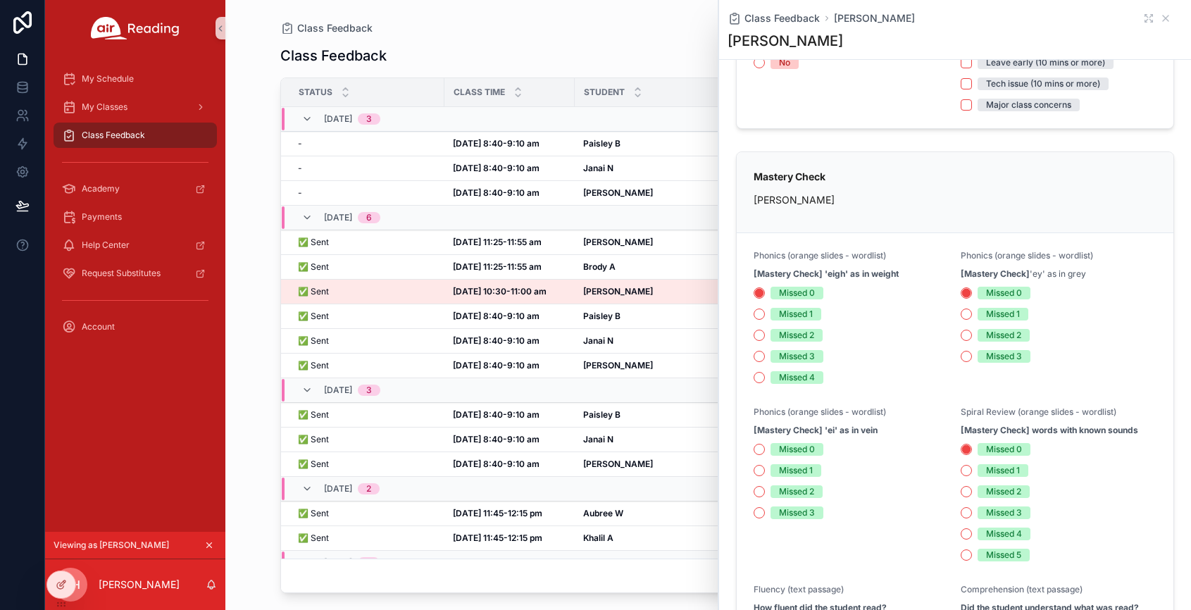
scroll to position [373, 0]
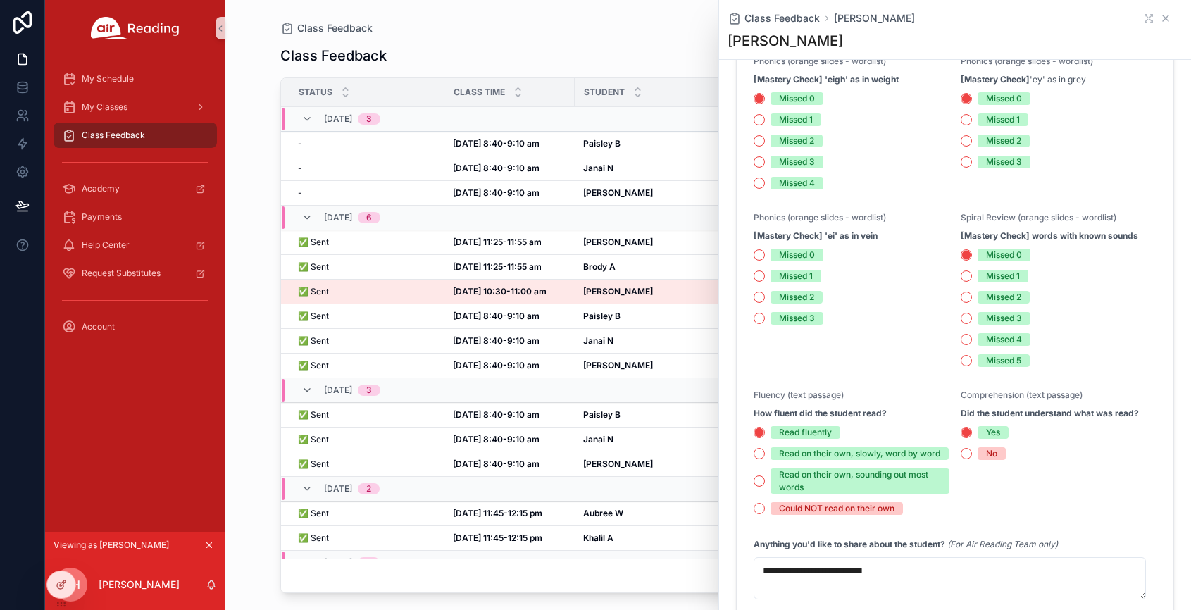
click at [1160, 17] on div "Class Feedback Kameron H" at bounding box center [954, 18] width 455 height 14
click at [1160, 15] on icon "scrollable content" at bounding box center [1165, 18] width 11 height 11
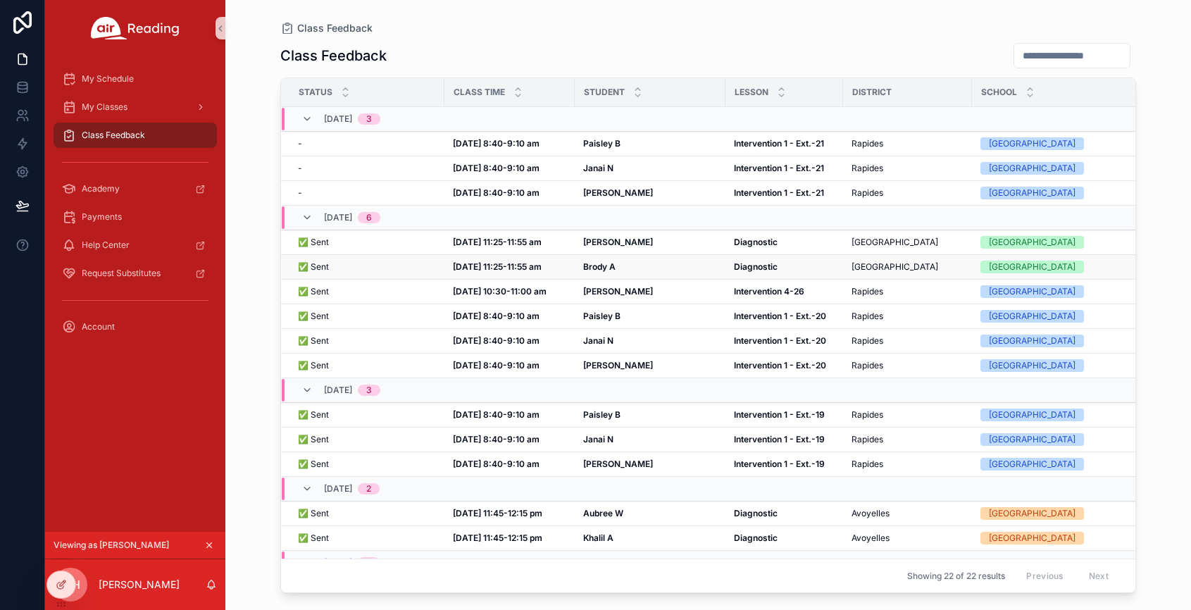
click at [599, 261] on strong "Brody A" at bounding box center [599, 266] width 32 height 11
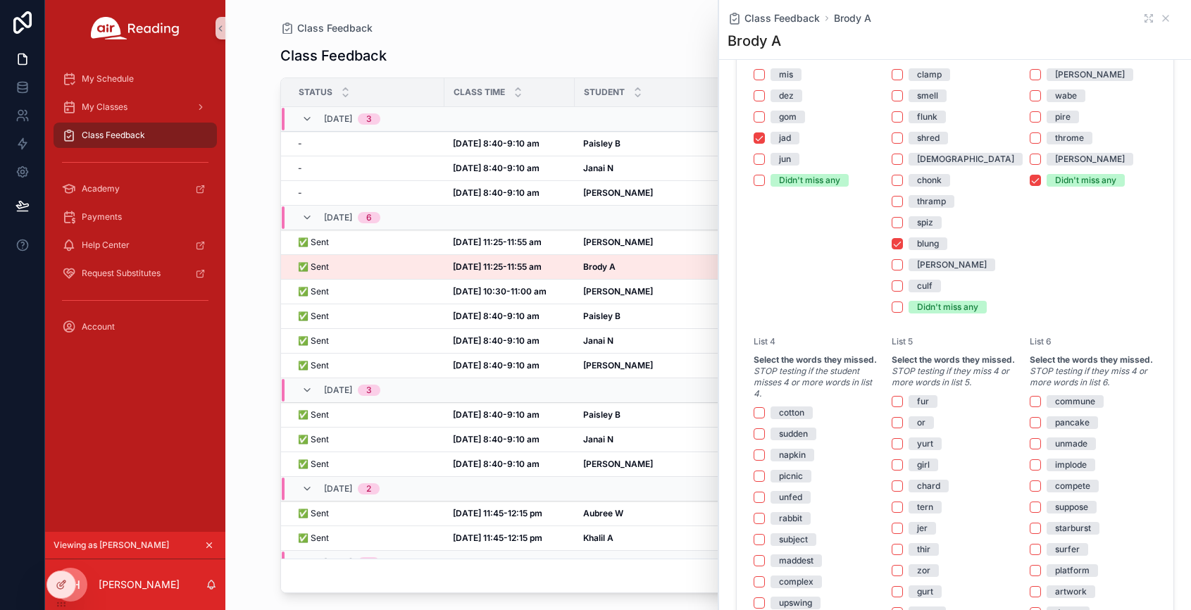
scroll to position [1127, 0]
click at [96, 105] on span "My Classes" at bounding box center [105, 106] width 46 height 11
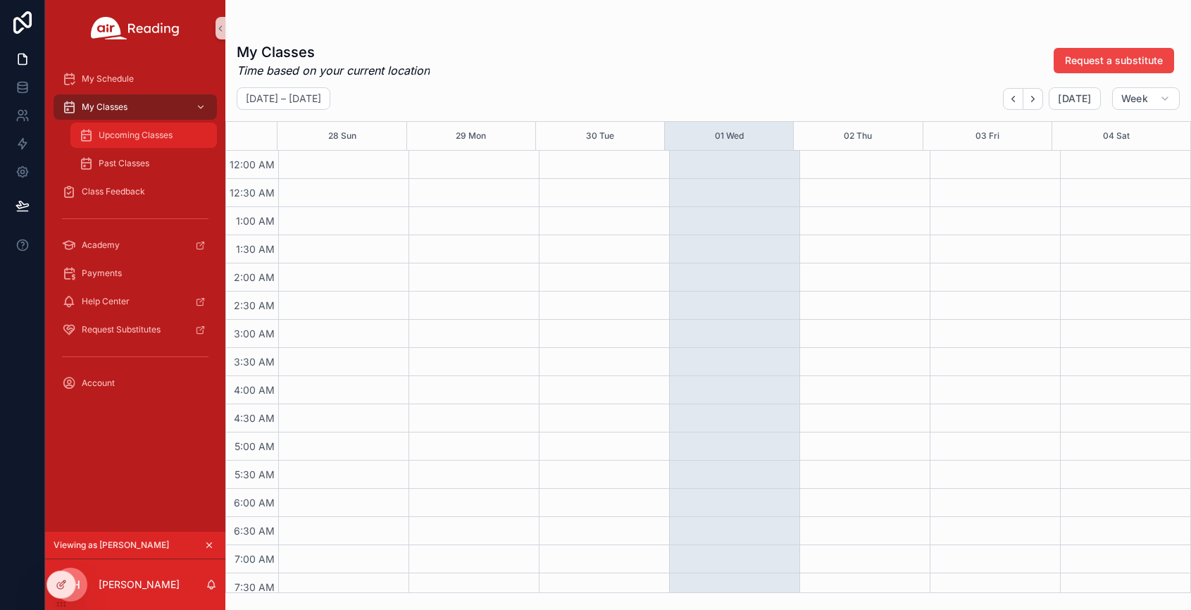
click at [123, 133] on span "Upcoming Classes" at bounding box center [136, 135] width 74 height 11
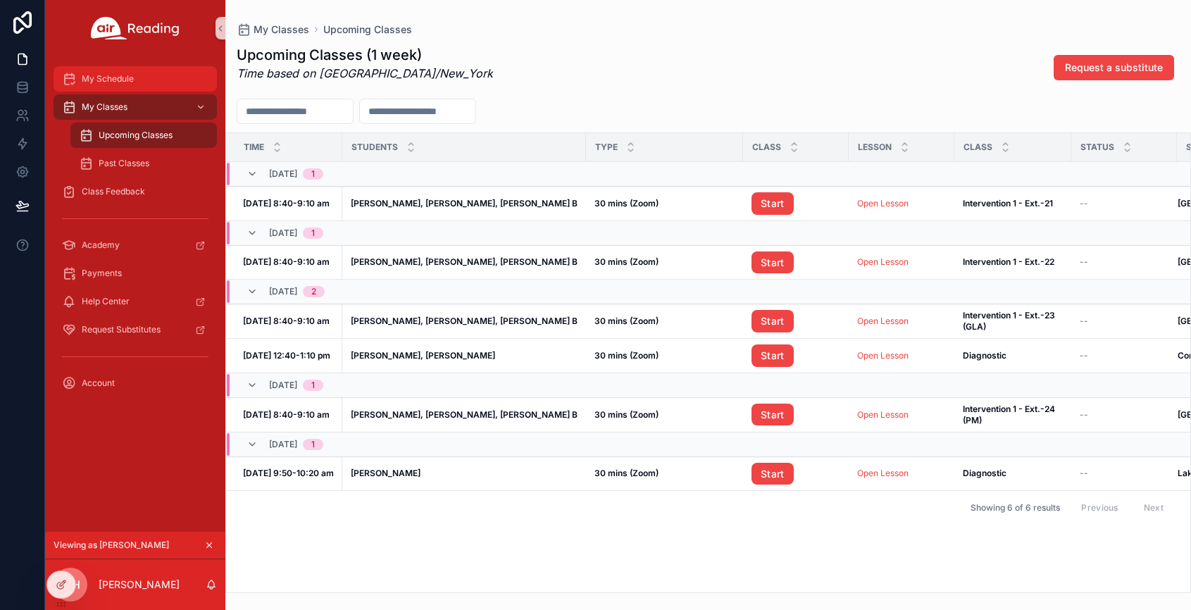
click at [108, 78] on span "My Schedule" at bounding box center [108, 78] width 52 height 11
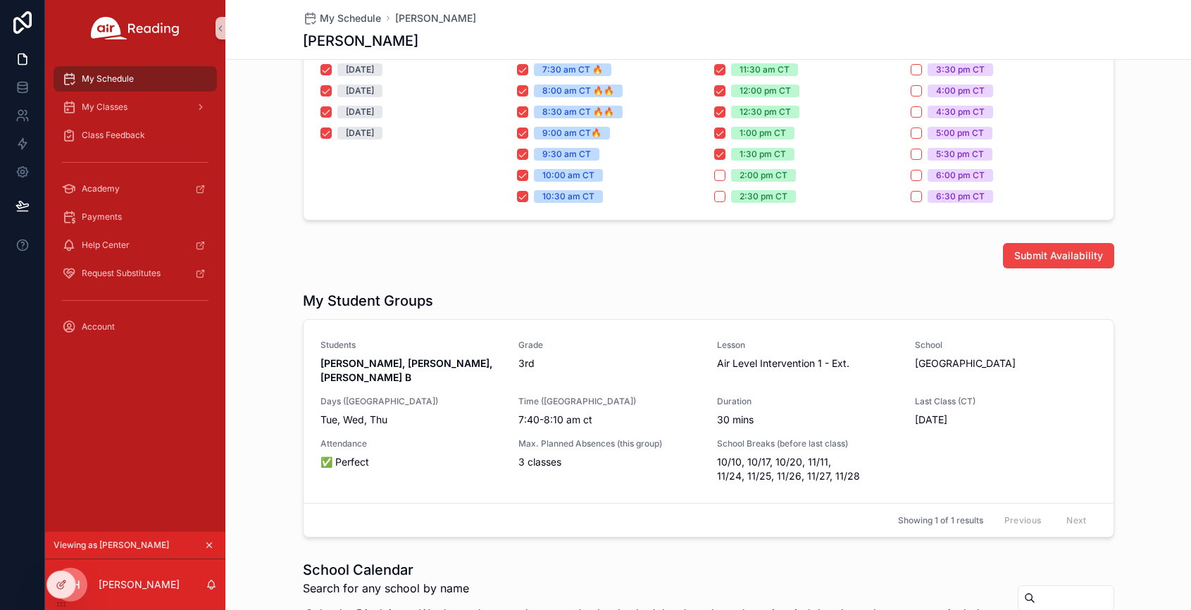
scroll to position [54, 0]
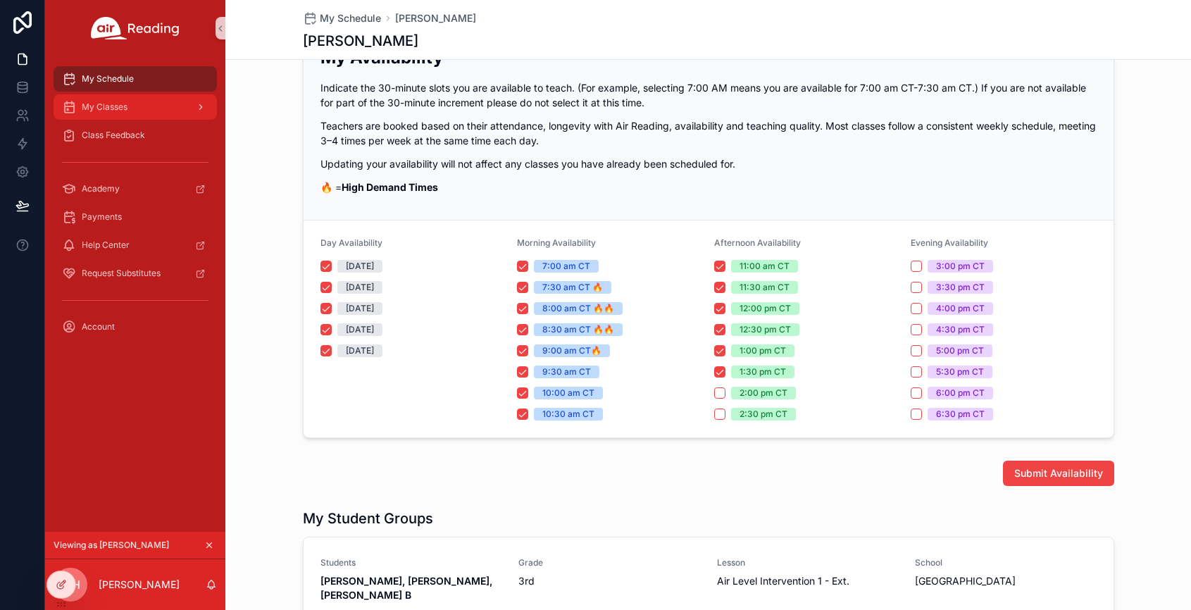
click at [123, 115] on div "My Classes" at bounding box center [135, 107] width 146 height 23
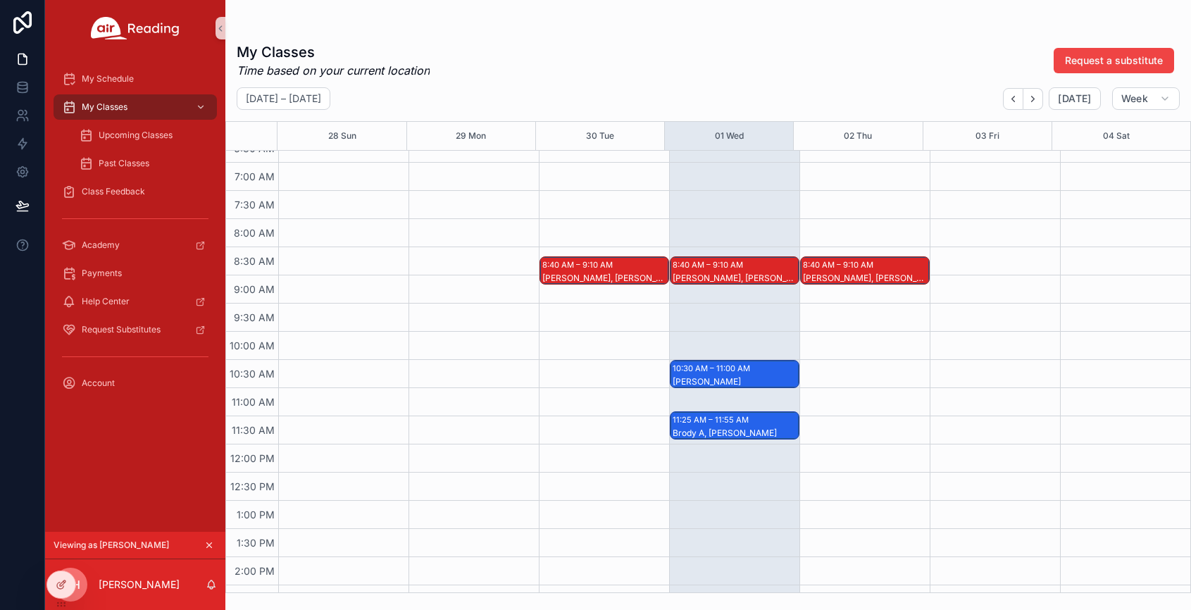
scroll to position [385, 0]
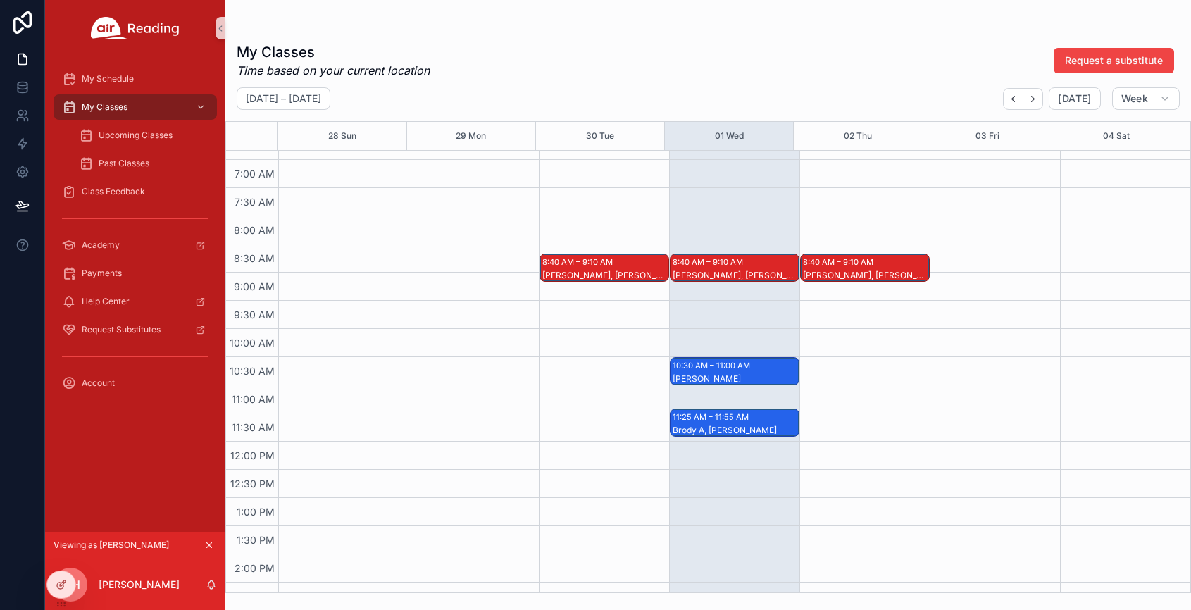
click at [680, 370] on div "10:30 AM – 11:00 AM" at bounding box center [713, 365] width 81 height 14
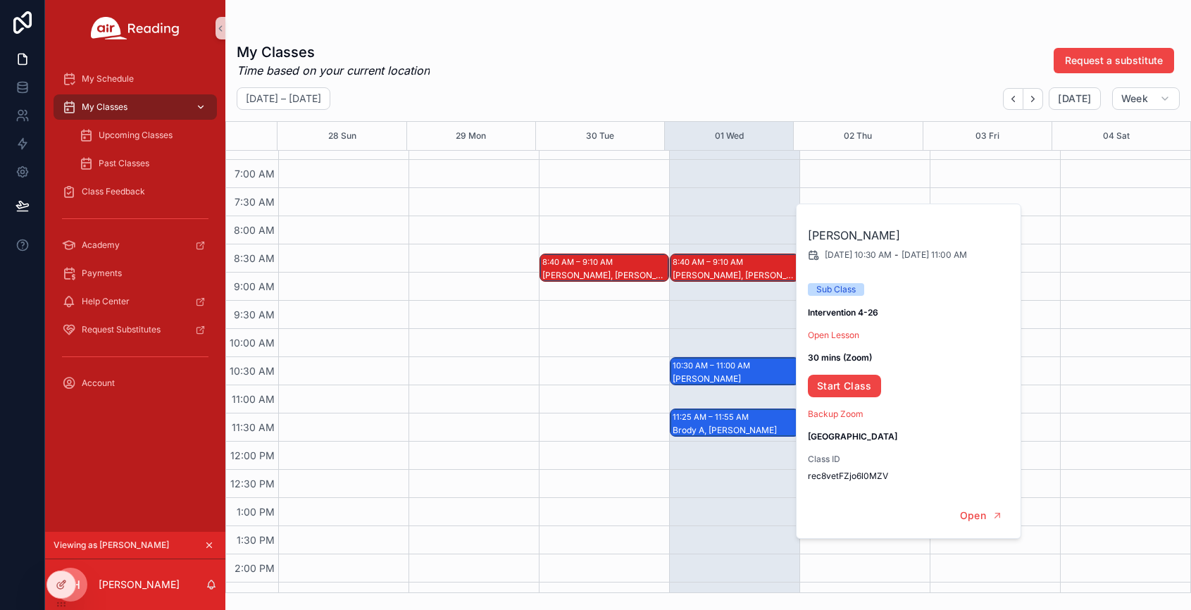
click at [121, 105] on span "My Classes" at bounding box center [105, 106] width 46 height 11
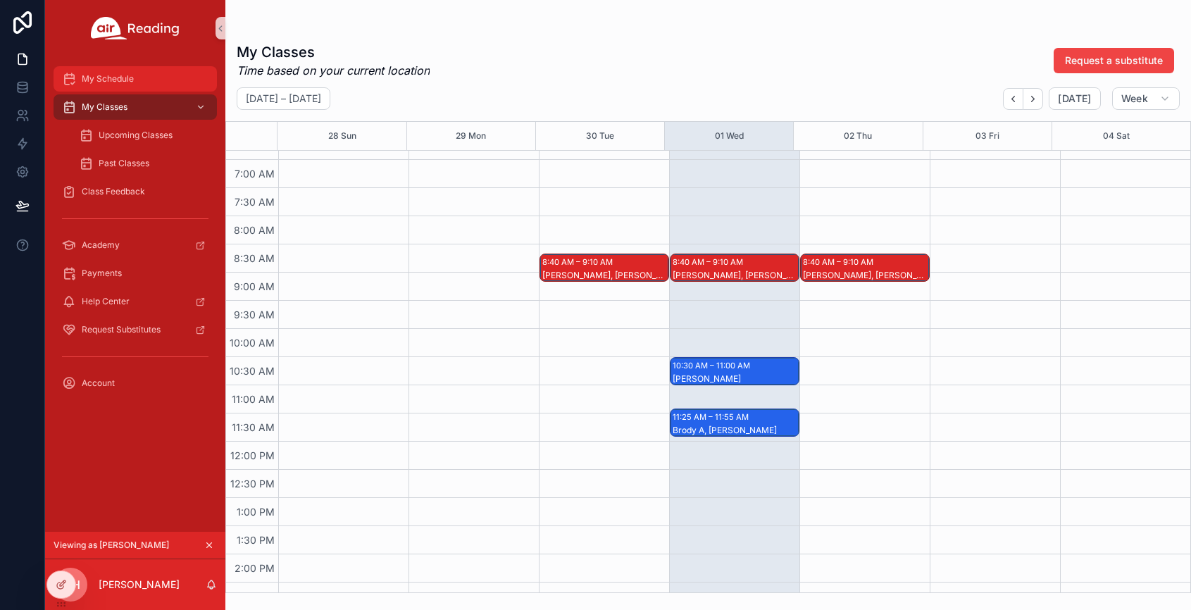
click at [104, 80] on span "My Schedule" at bounding box center [108, 78] width 52 height 11
